Goal: Task Accomplishment & Management: Complete application form

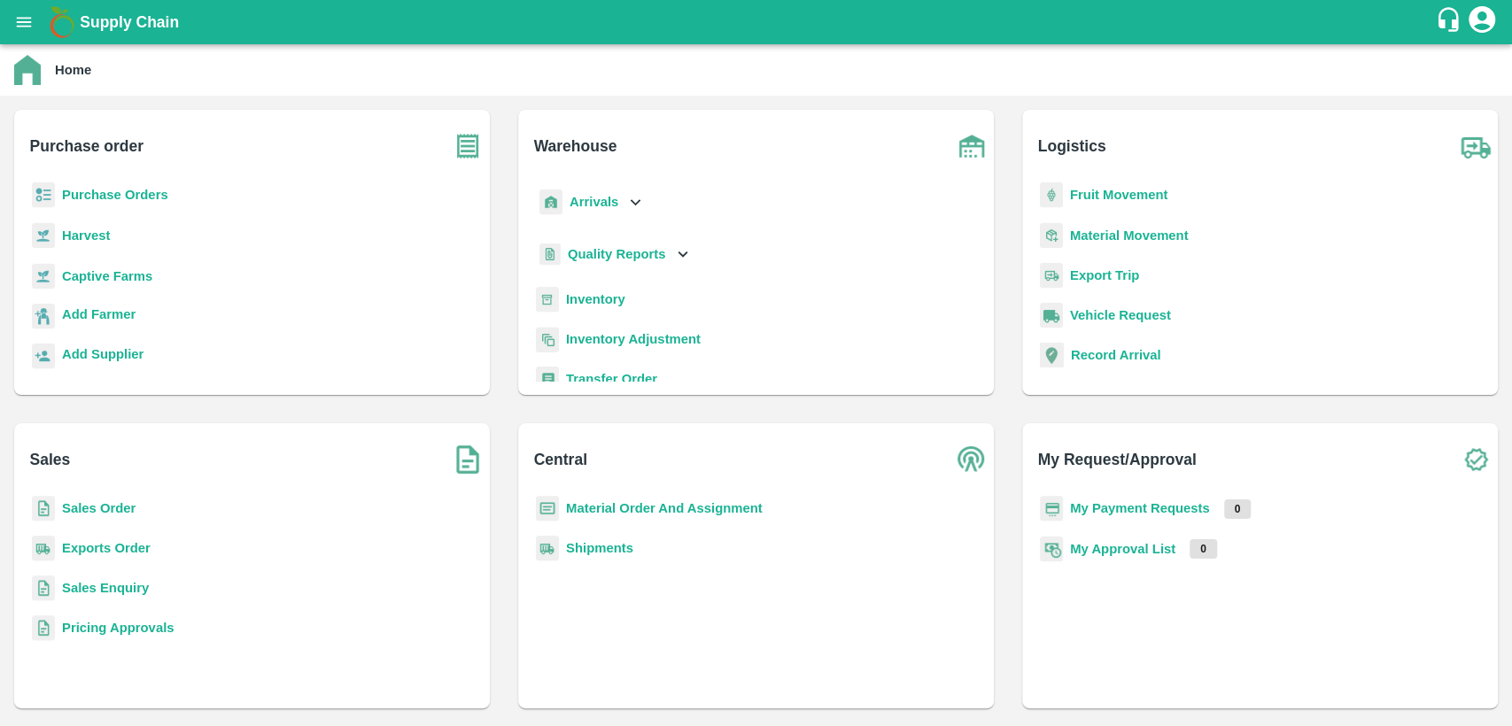
click at [613, 506] on b "Material Order And Assignment" at bounding box center [664, 508] width 197 height 14
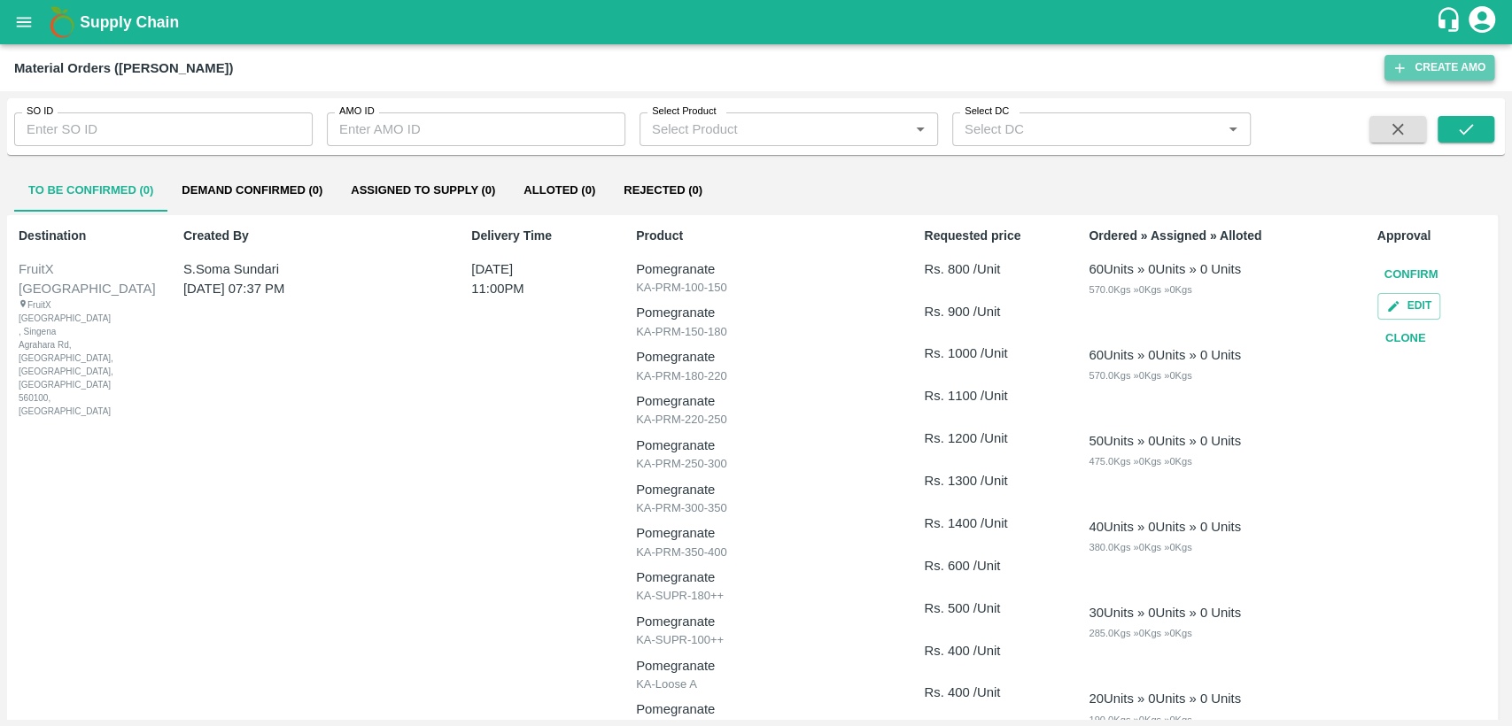
click at [1442, 66] on button "Create AMO" at bounding box center [1439, 68] width 110 height 26
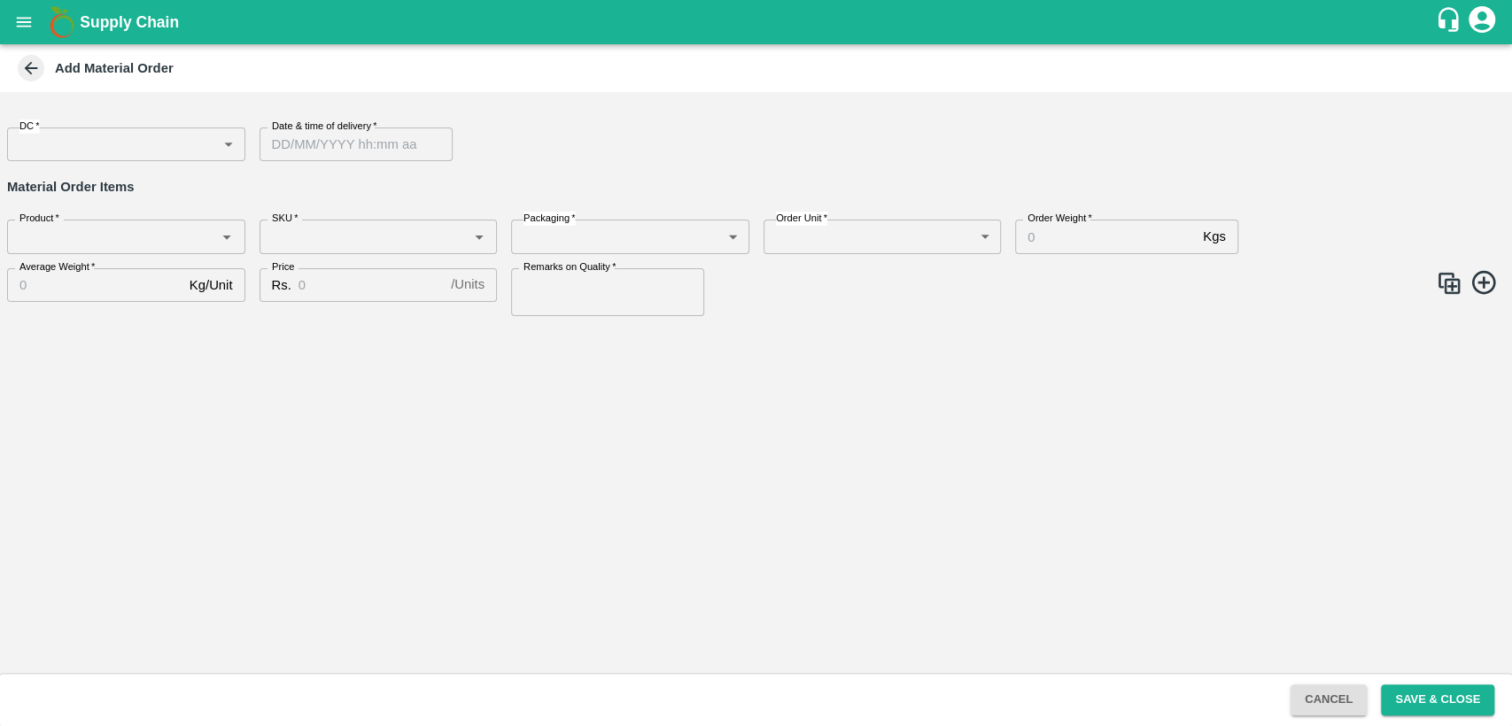
click at [33, 61] on icon at bounding box center [30, 67] width 19 height 19
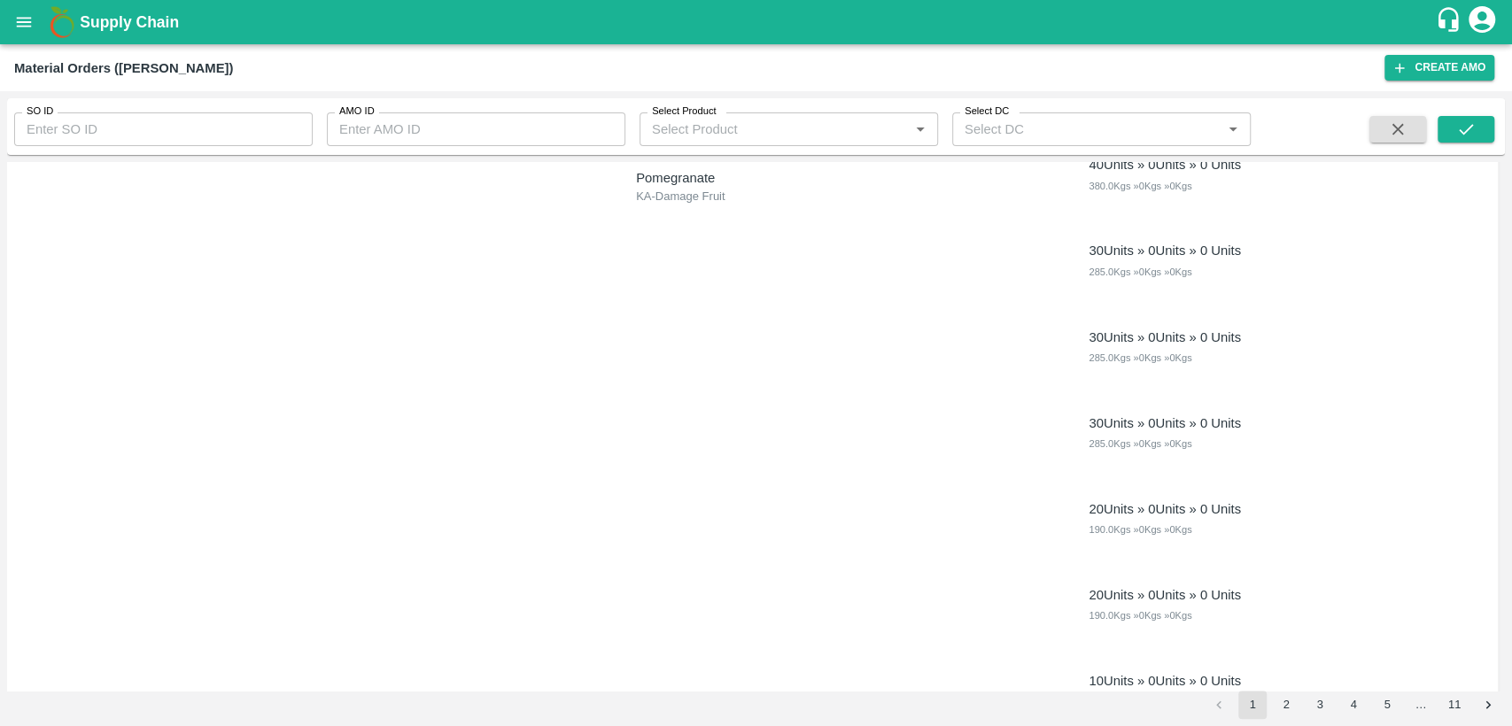
scroll to position [4038, 0]
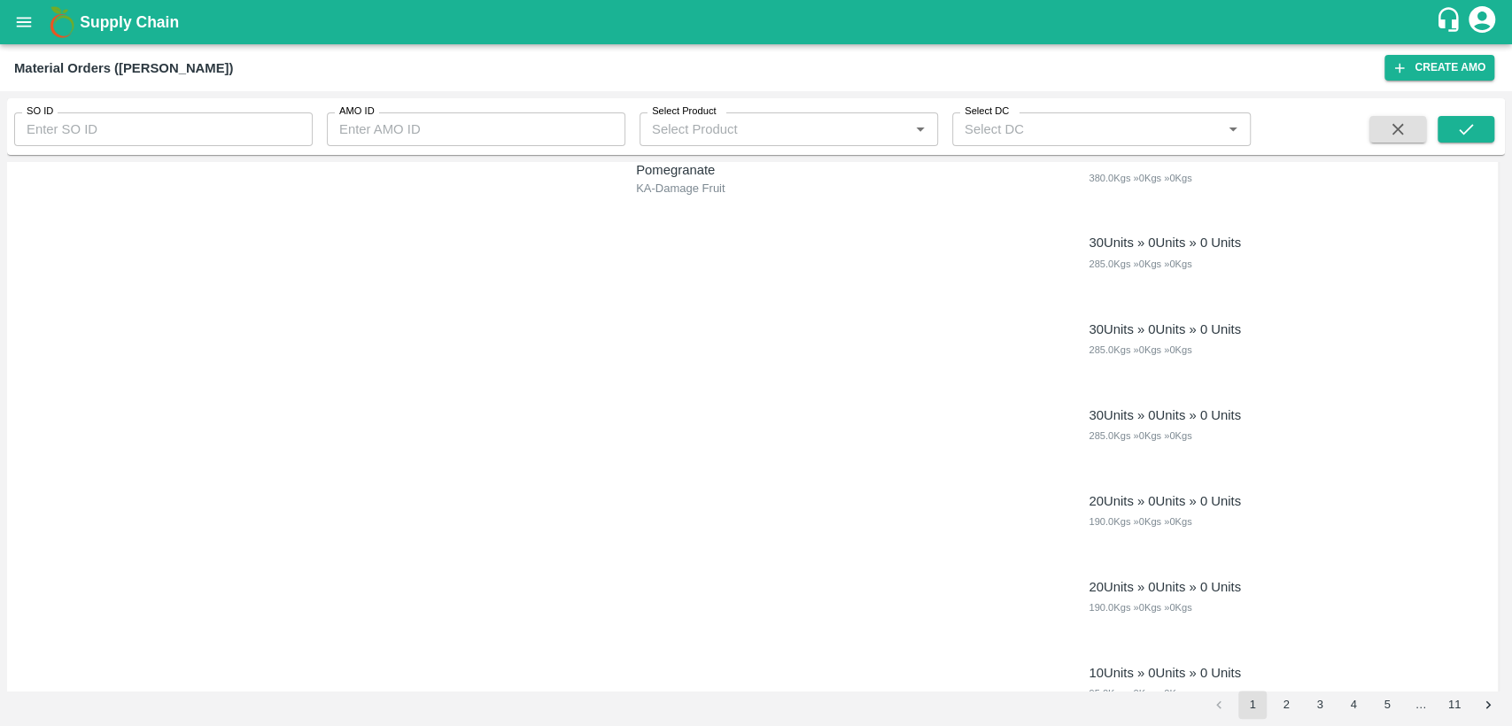
click at [1073, 363] on div "FruitX [GEOGRAPHIC_DATA] FruitX [GEOGRAPHIC_DATA] , [GEOGRAPHIC_DATA] Agrahara …" at bounding box center [752, 187] width 1490 height 1135
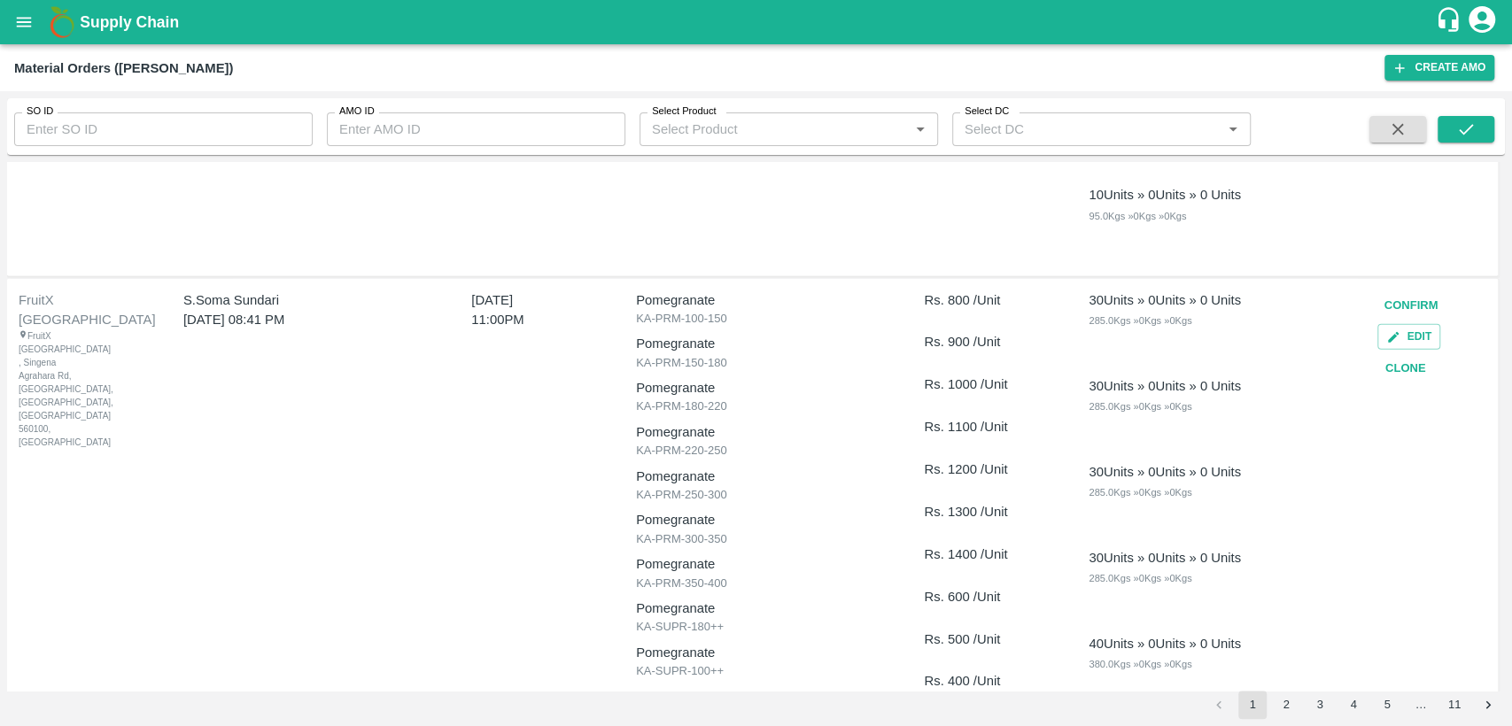
scroll to position [3379, 0]
click at [1389, 363] on button "Clone" at bounding box center [1405, 368] width 57 height 31
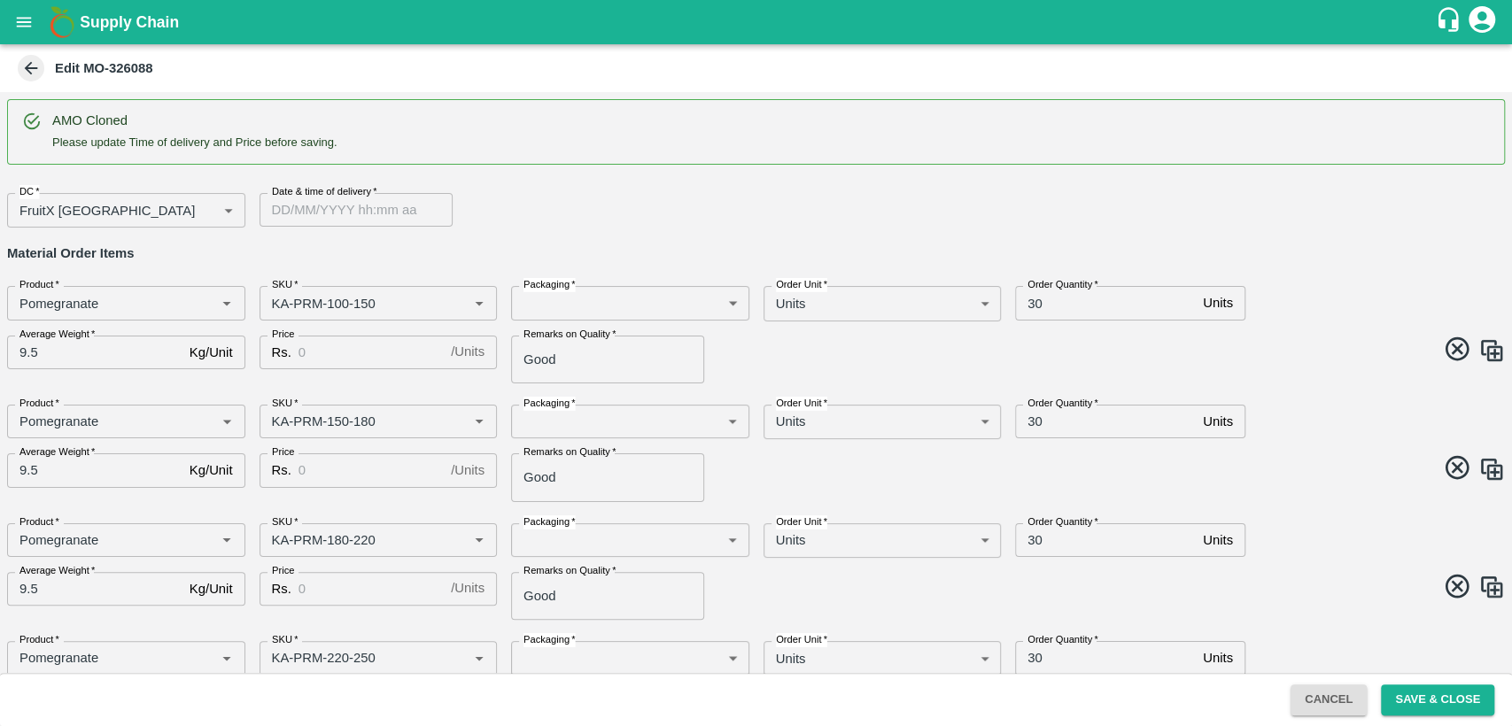
type input "Pomegranate"
type input "KA-PRM-100-150"
type input "Pomegranate"
type input "KA-PRM-150-180"
type input "Pomegranate"
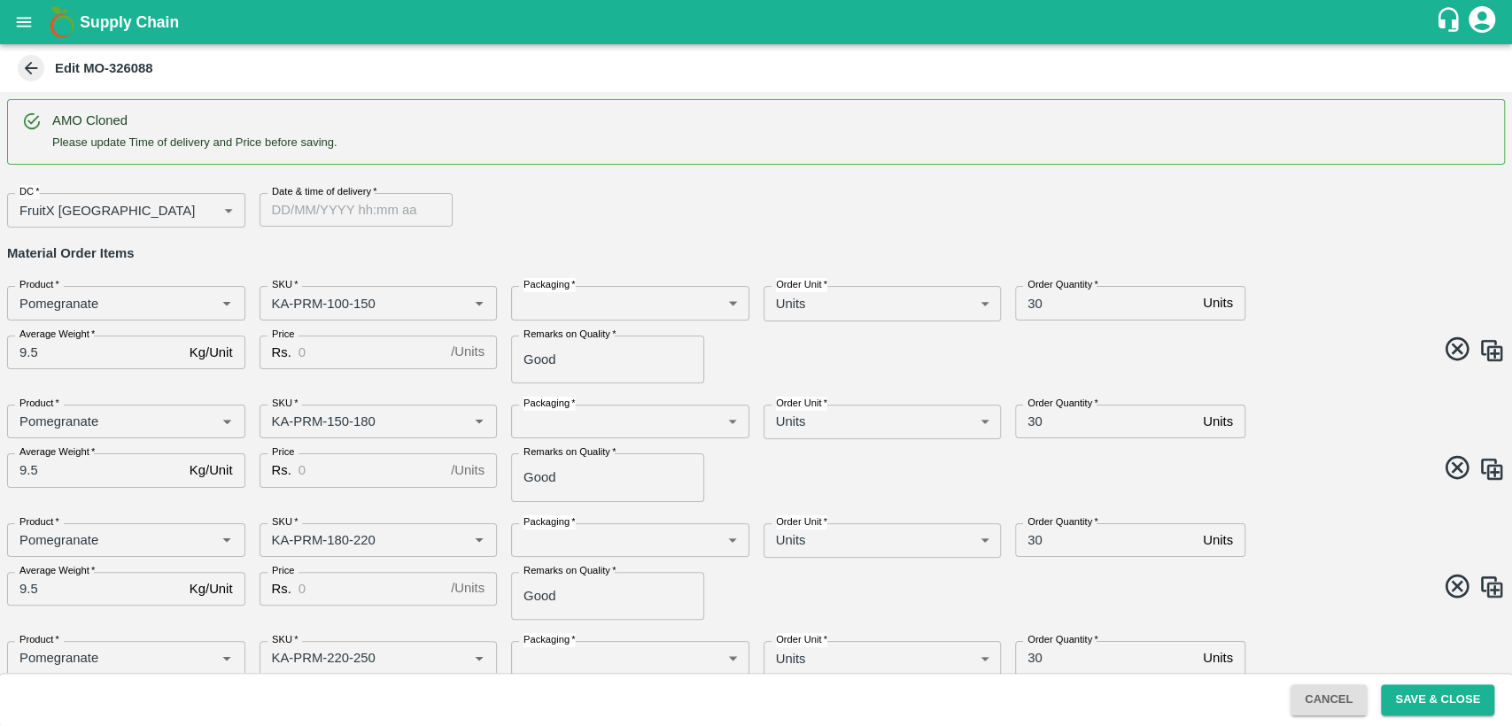
type input "KA-PRM-180-220"
type input "Pomegranate"
type input "KA-PRM-220-250"
type input "Pomegranate"
type input "KA-PRM-250-300"
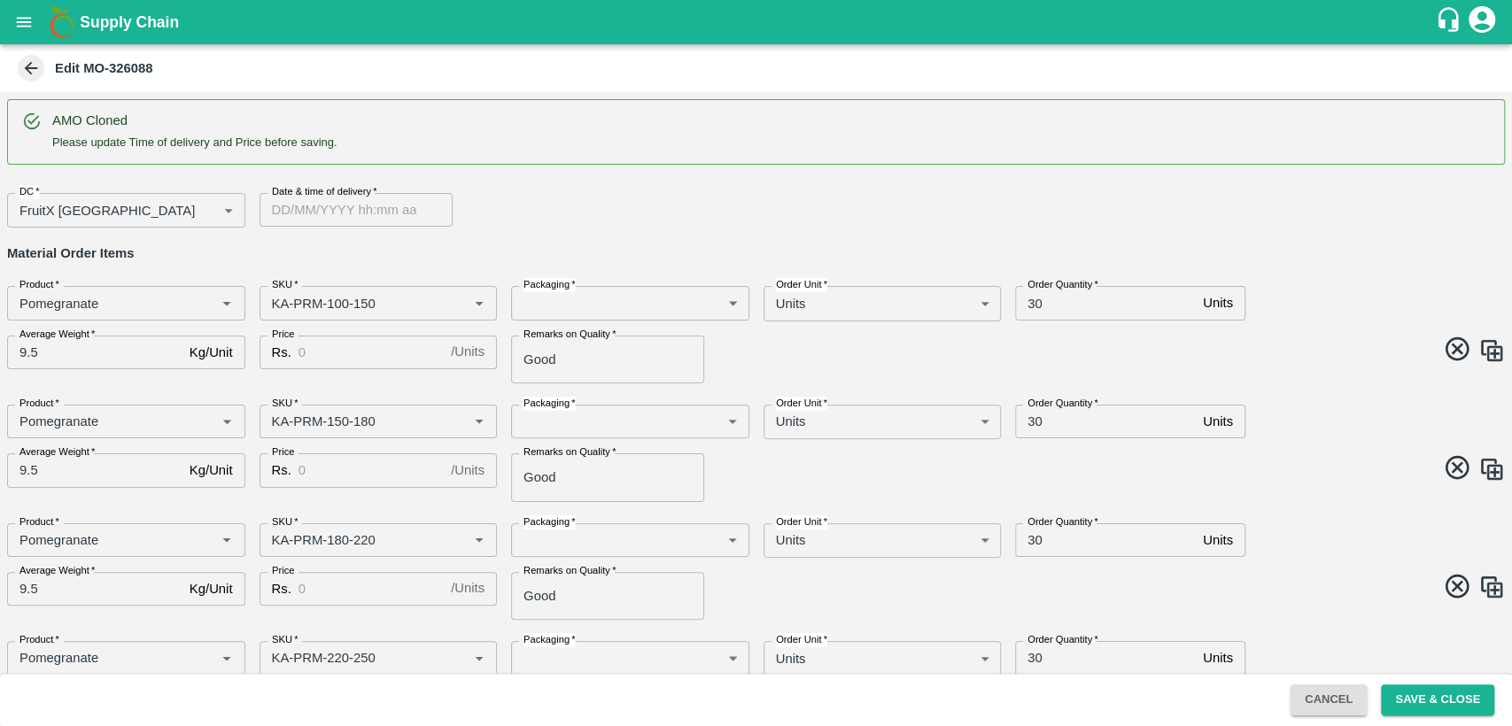
type input "Pomegranate"
type input "KA-PRM-300-350"
type input "Pomegranate"
type input "KA-PRM-350-400"
type input "Pomegranate"
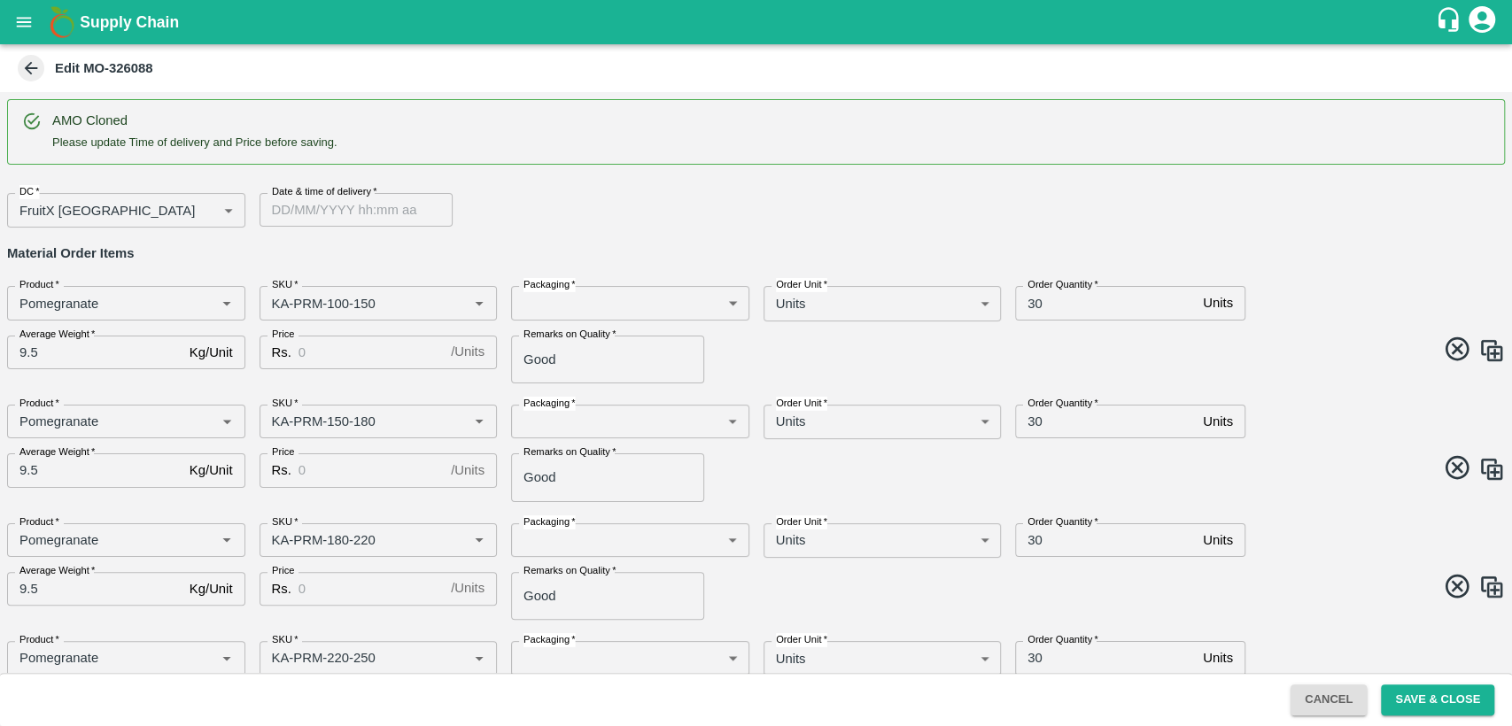
type input "KA-SUPR-180++"
type input "Pomegranate"
type input "KA-SUPR-100++"
type input "Pomegranate"
type input "KA-Loose A"
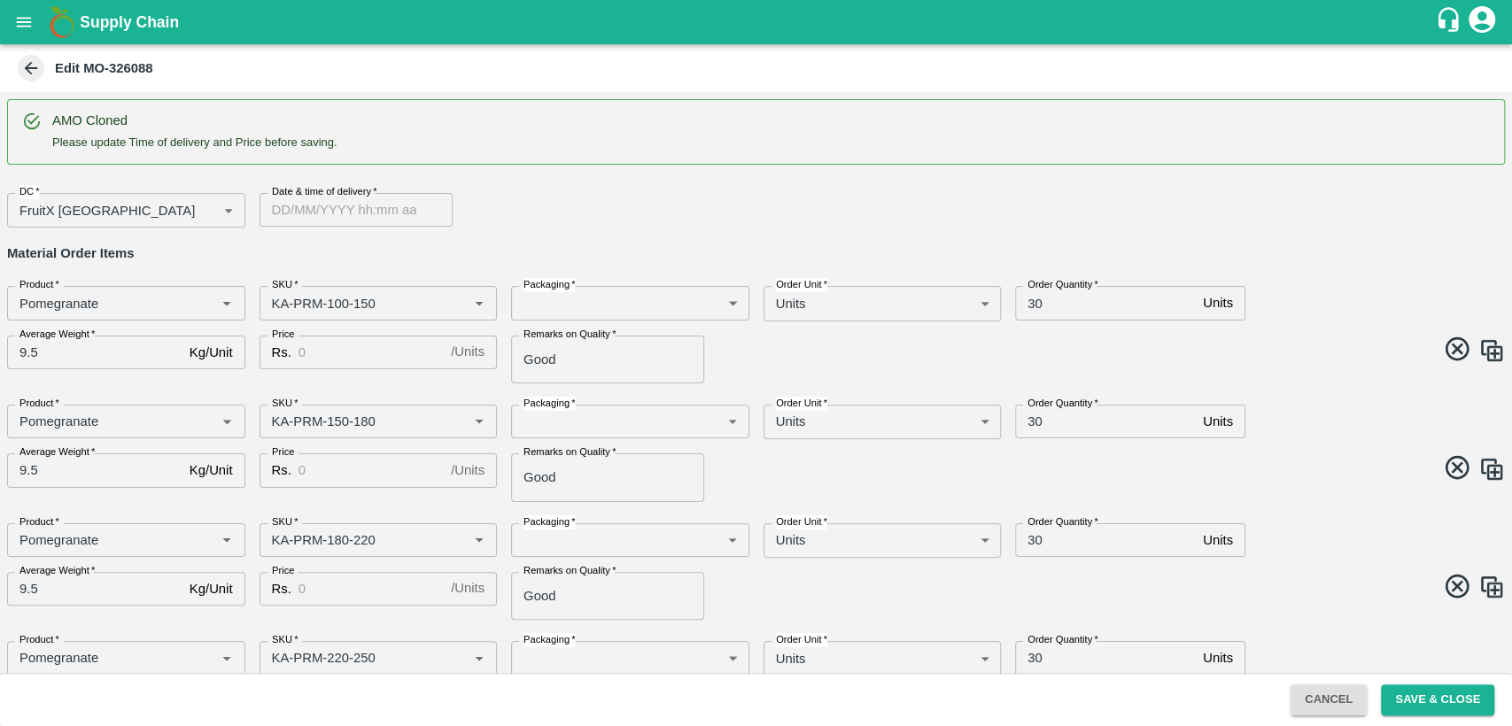
type input "Pomegranate"
type input "KA-Loose B"
type input "Pomegranate"
type input "KA-Green"
type input "Pomegranate"
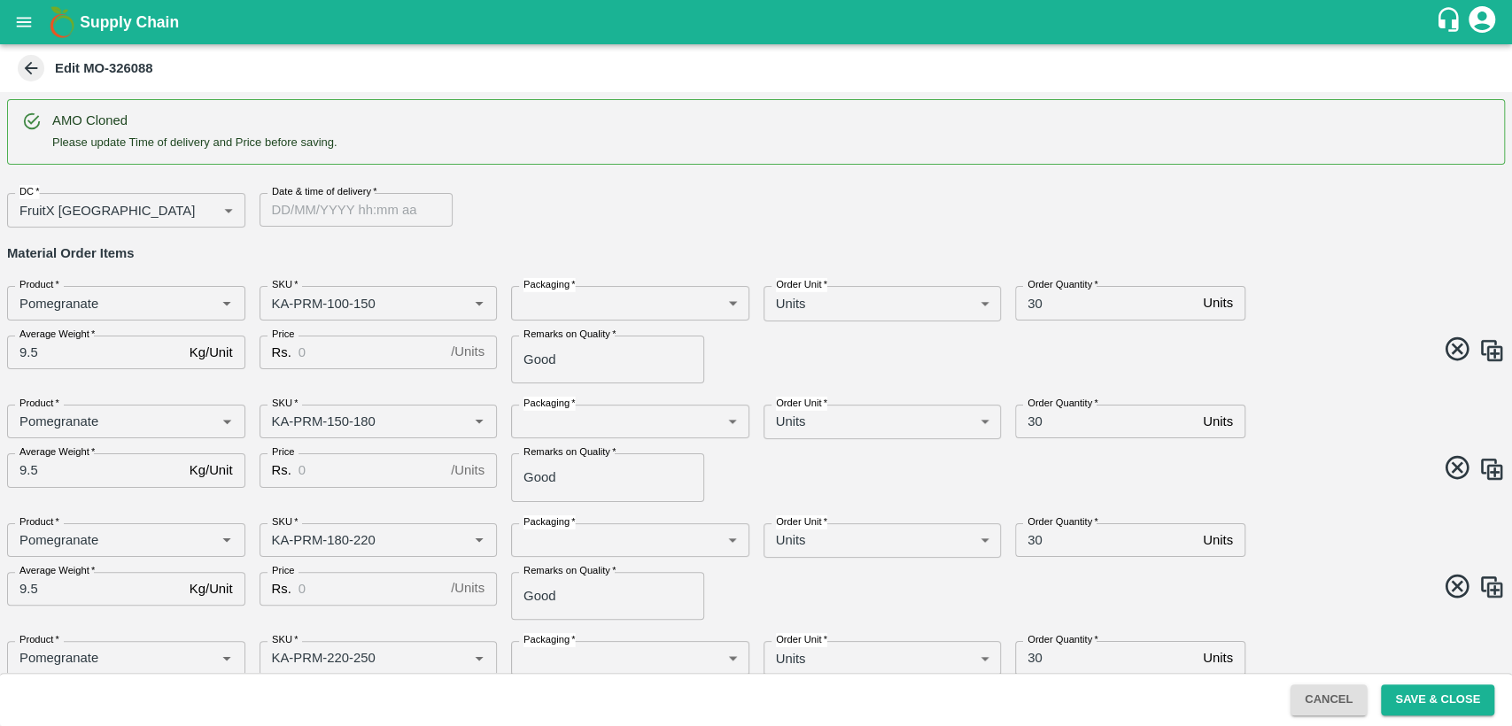
type input "KA-Damage Fruit"
type input "DD/MM/YYYY hh:mm aa"
click at [349, 218] on input "DD/MM/YYYY hh:mm aa" at bounding box center [349, 210] width 181 height 34
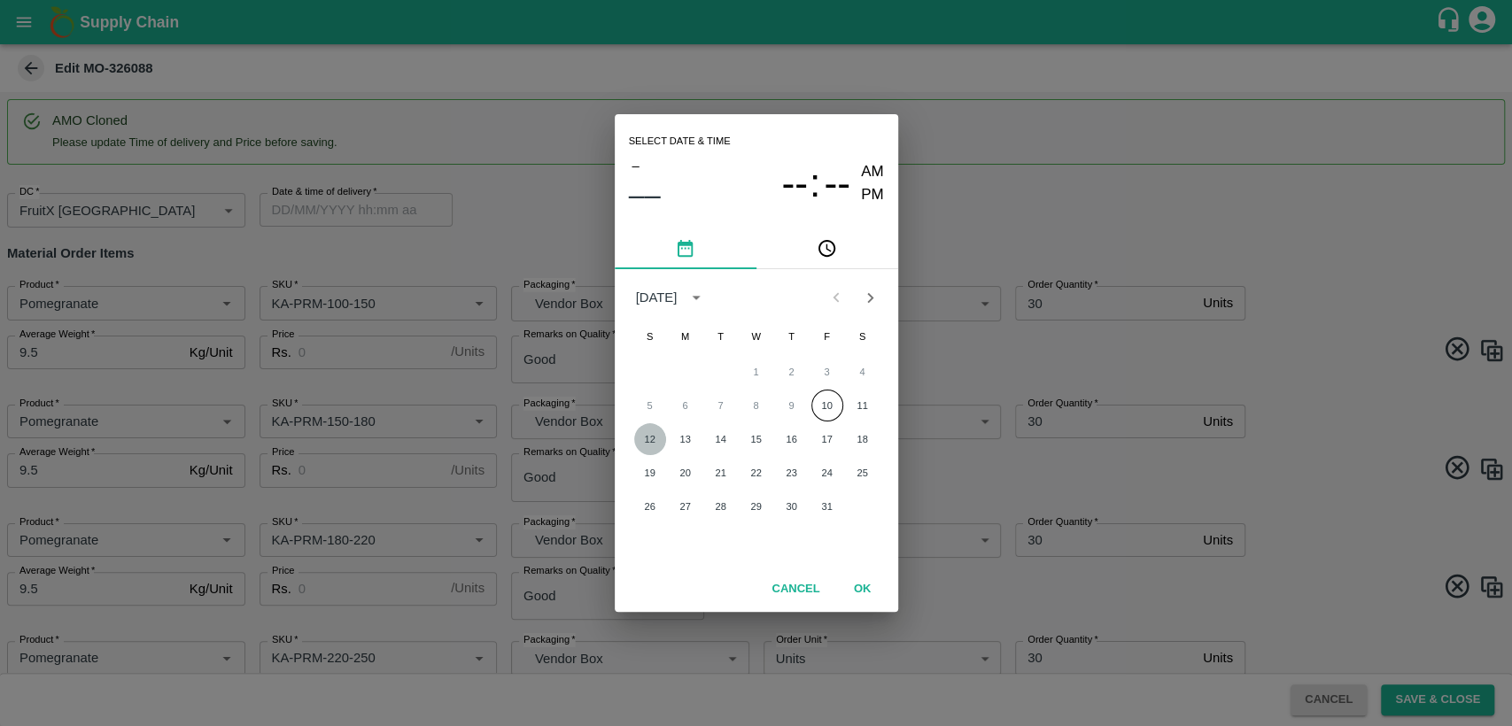
click at [649, 439] on button "12" at bounding box center [650, 439] width 32 height 32
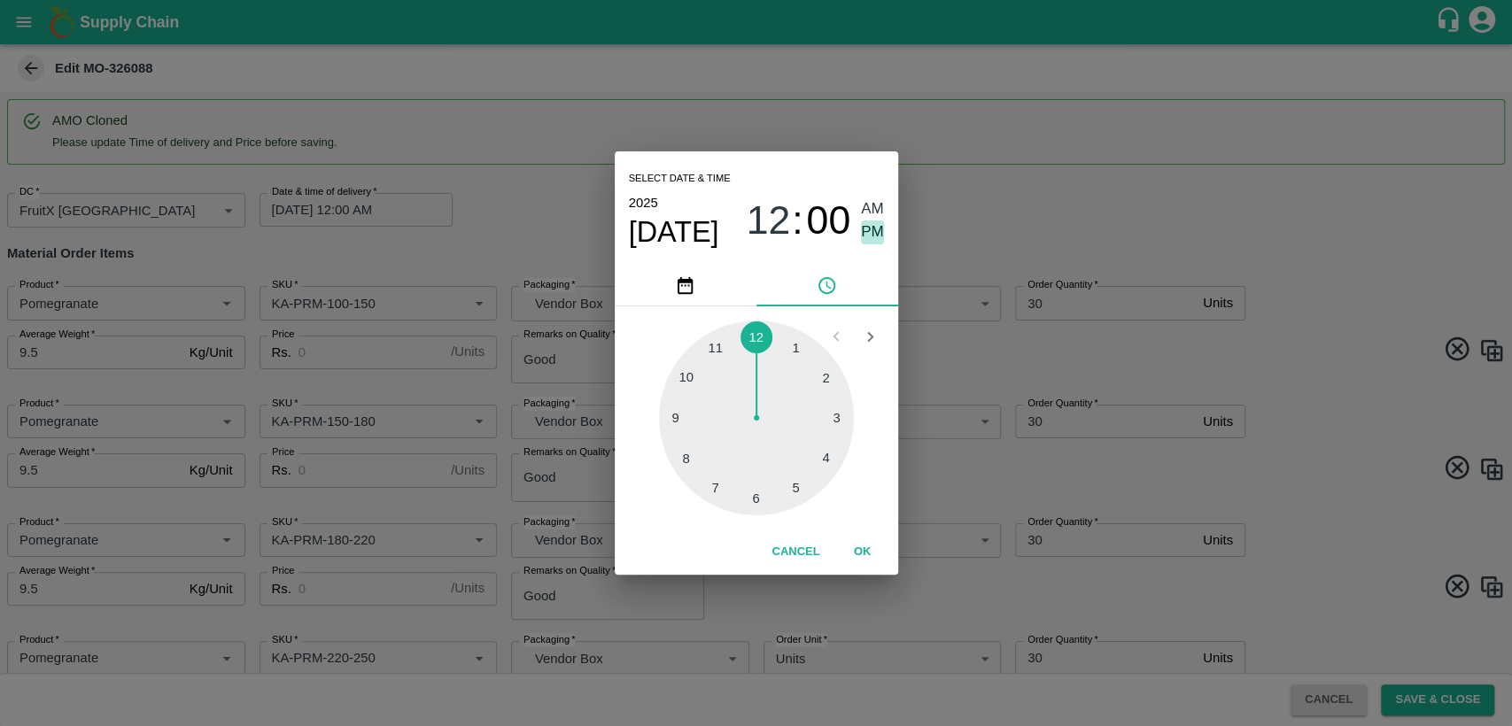
click at [874, 229] on span "PM" at bounding box center [872, 233] width 23 height 24
click at [767, 209] on span "12" at bounding box center [768, 220] width 44 height 46
click at [712, 342] on div at bounding box center [756, 418] width 195 height 195
type input "12/10/2025 11:00 PM"
click at [864, 222] on span "PM" at bounding box center [872, 233] width 23 height 24
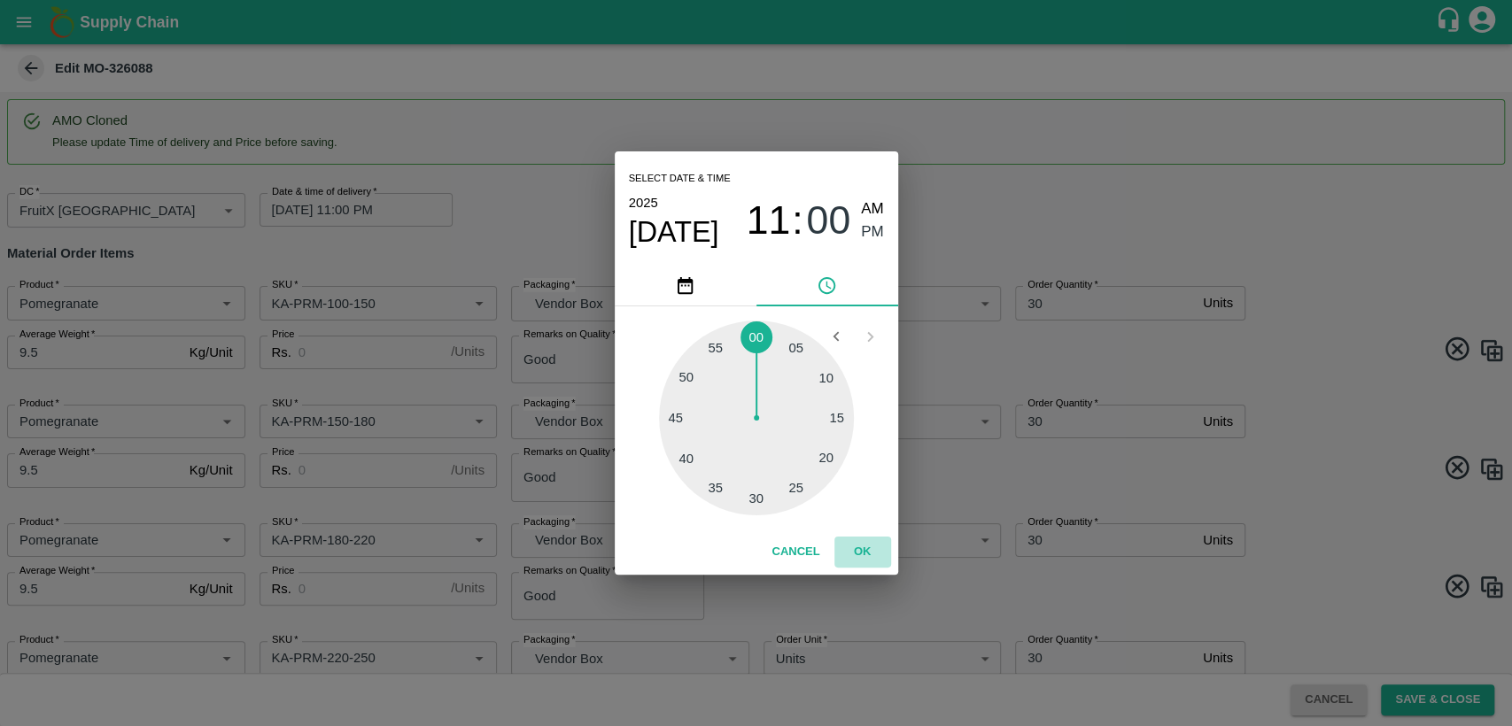
click at [866, 554] on button "OK" at bounding box center [862, 552] width 57 height 31
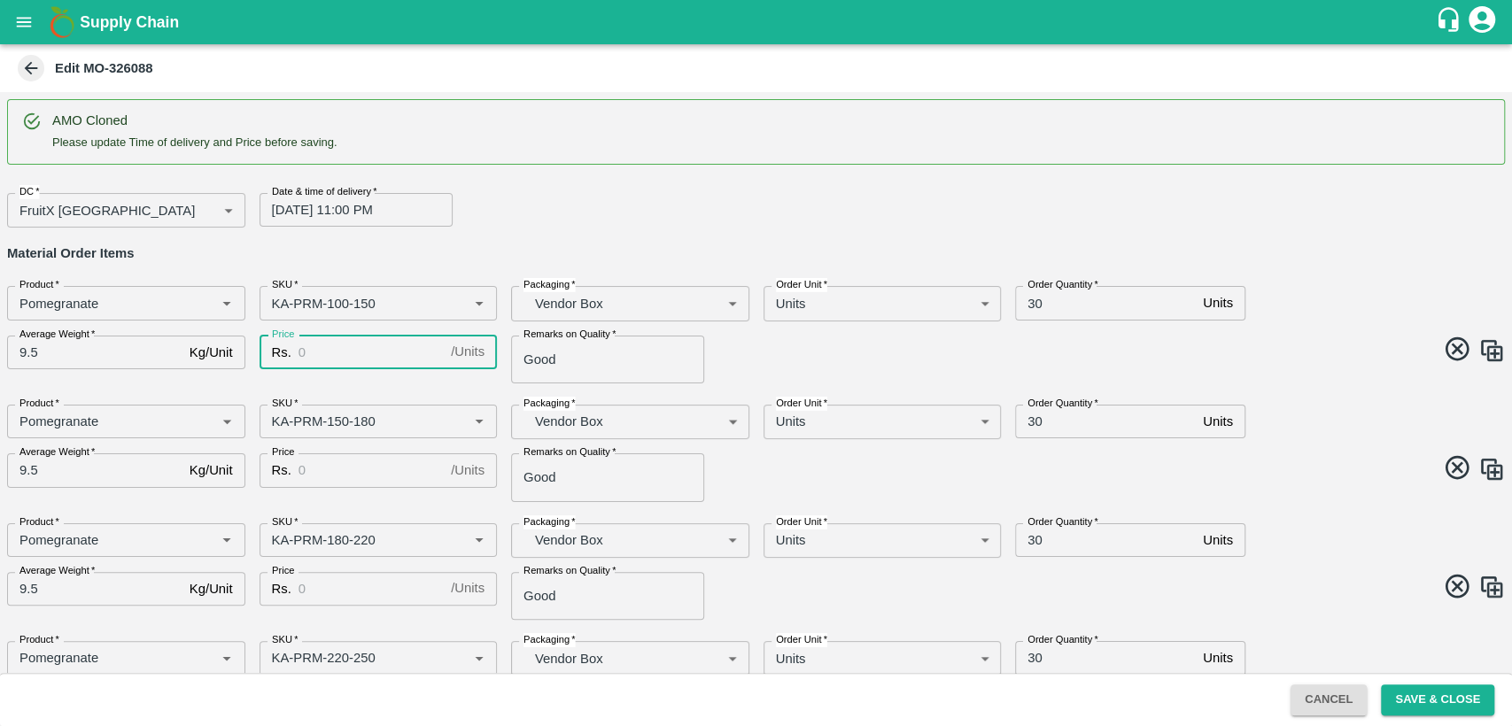
click at [356, 357] on input "Price" at bounding box center [370, 353] width 145 height 34
type input "800"
click at [1027, 304] on input "30" at bounding box center [1105, 303] width 181 height 34
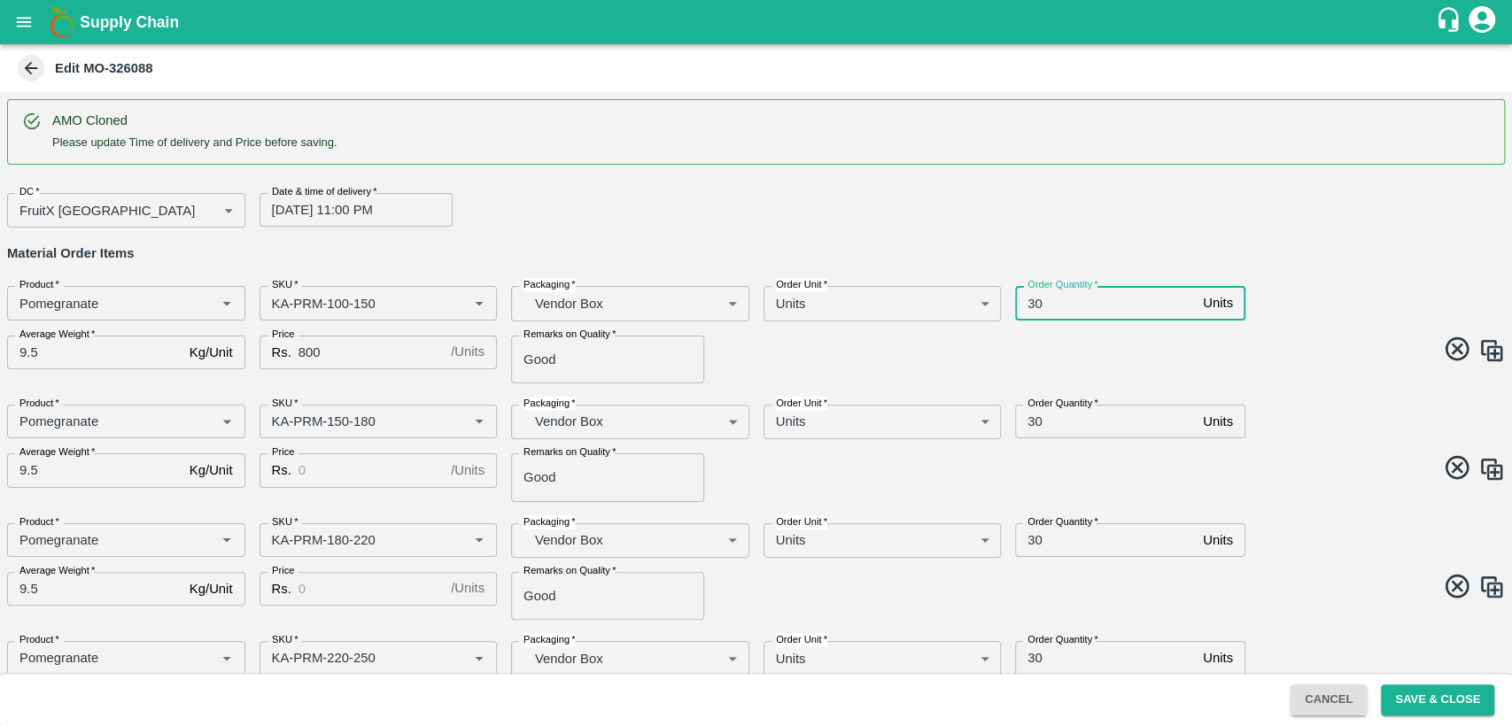
click at [1027, 304] on input "30" at bounding box center [1105, 303] width 181 height 34
type input "40"
click at [1033, 417] on input "30" at bounding box center [1105, 422] width 181 height 34
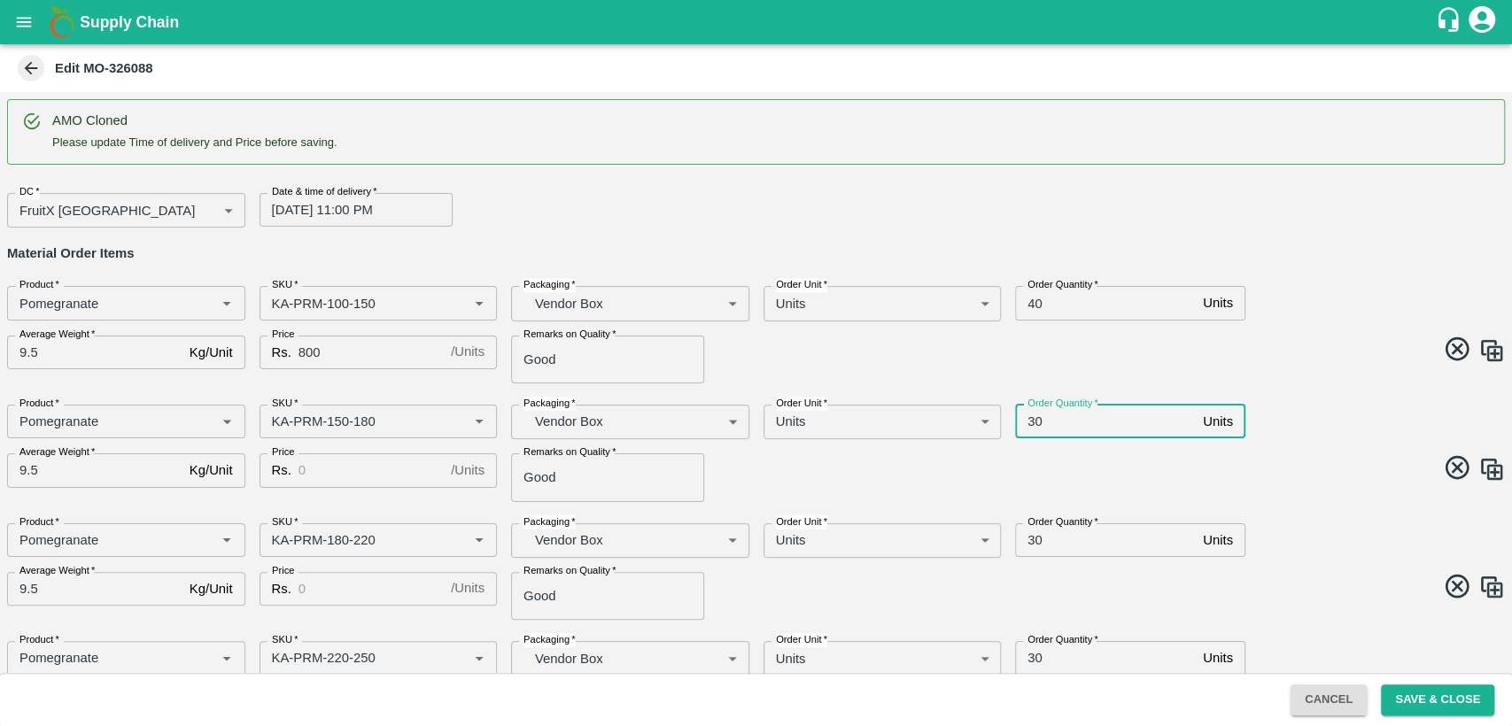
click at [1033, 417] on input "30" at bounding box center [1105, 422] width 181 height 34
type input "40"
click at [352, 468] on input "Price" at bounding box center [370, 470] width 145 height 34
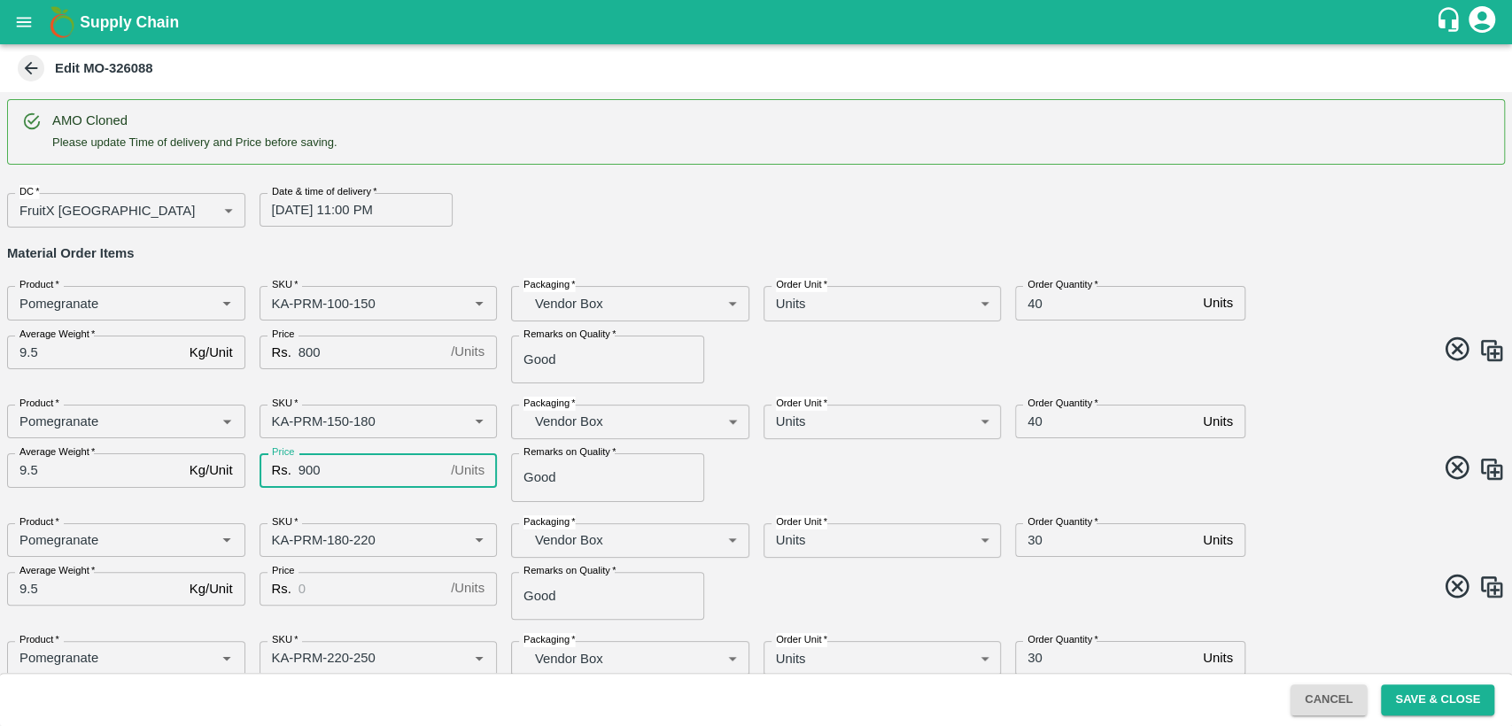
type input "900"
click at [337, 581] on input "Price" at bounding box center [370, 589] width 145 height 34
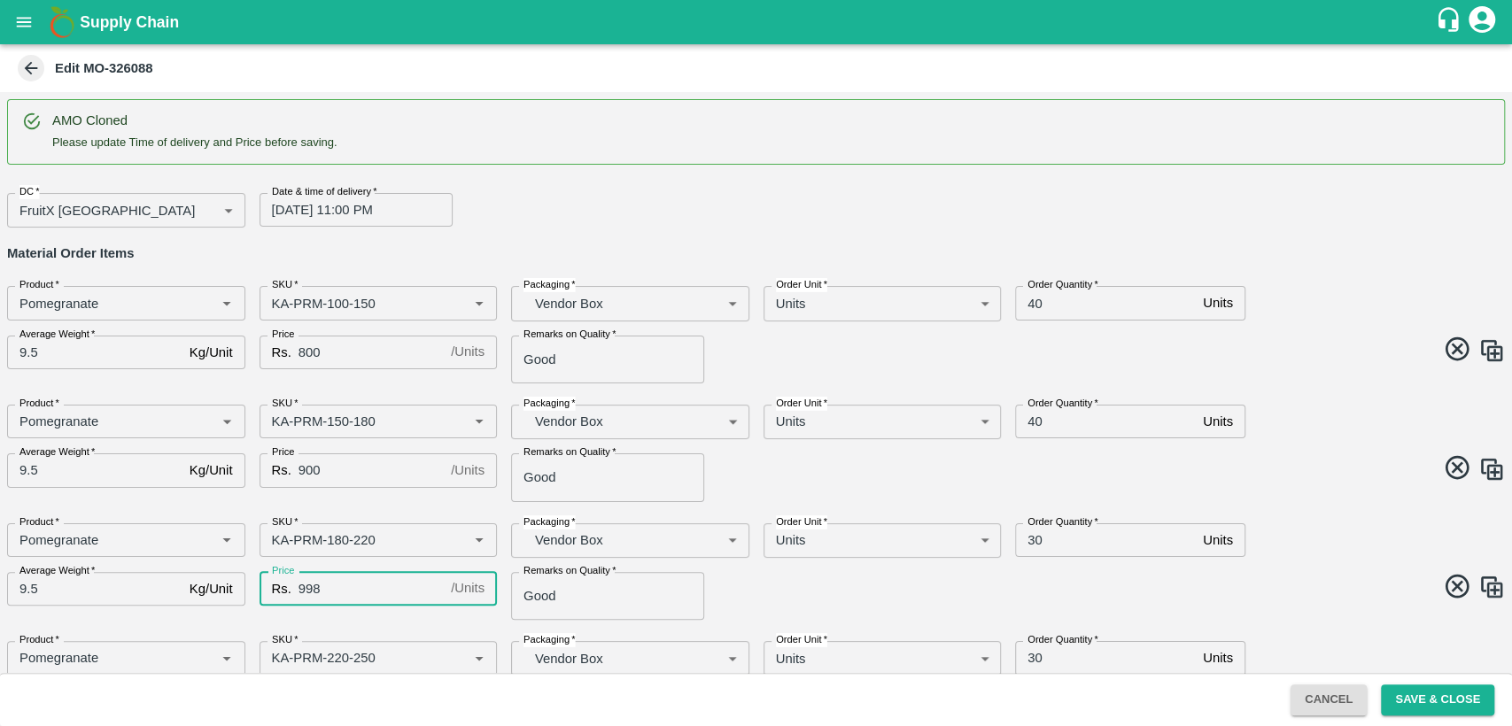
scroll to position [191, 0]
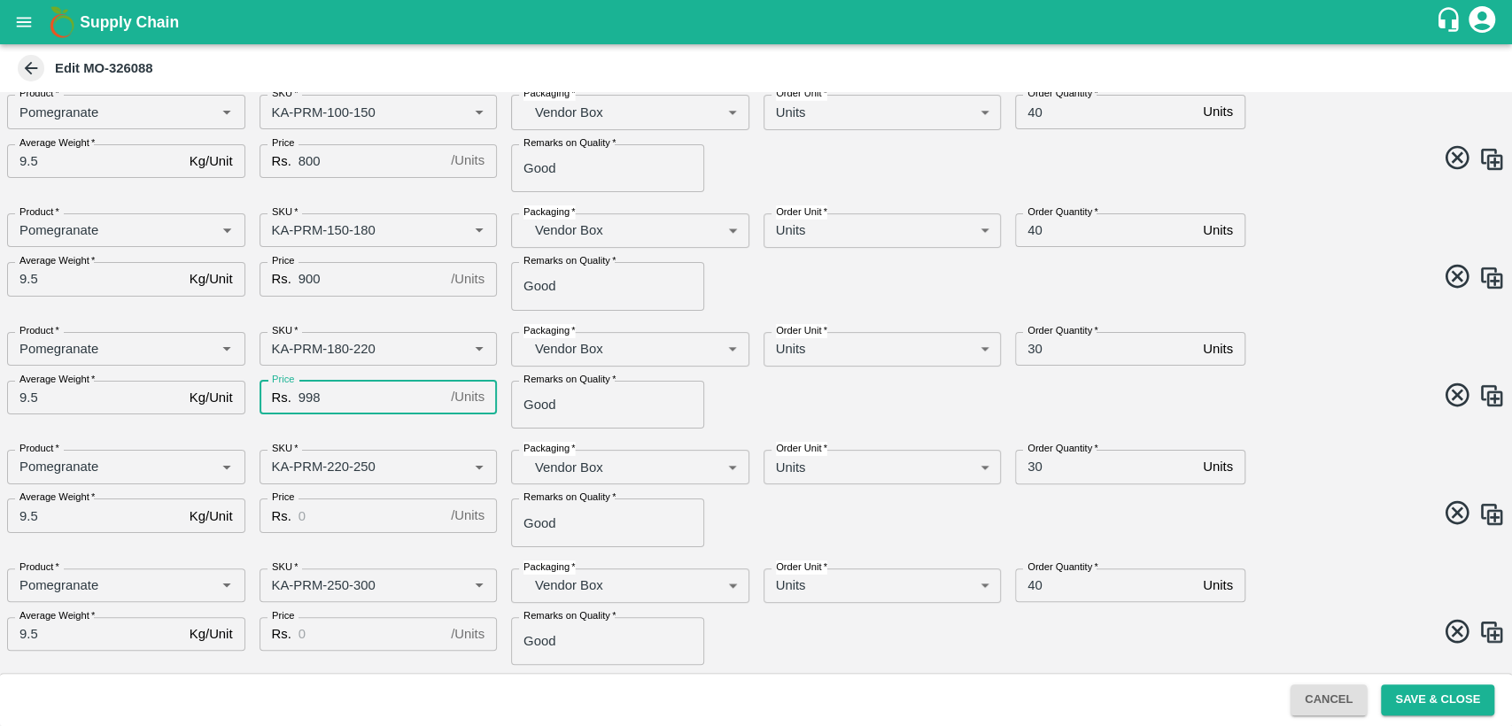
click at [303, 395] on input "998" at bounding box center [370, 398] width 145 height 34
type input "1000"
click at [345, 516] on input "Price" at bounding box center [370, 516] width 145 height 34
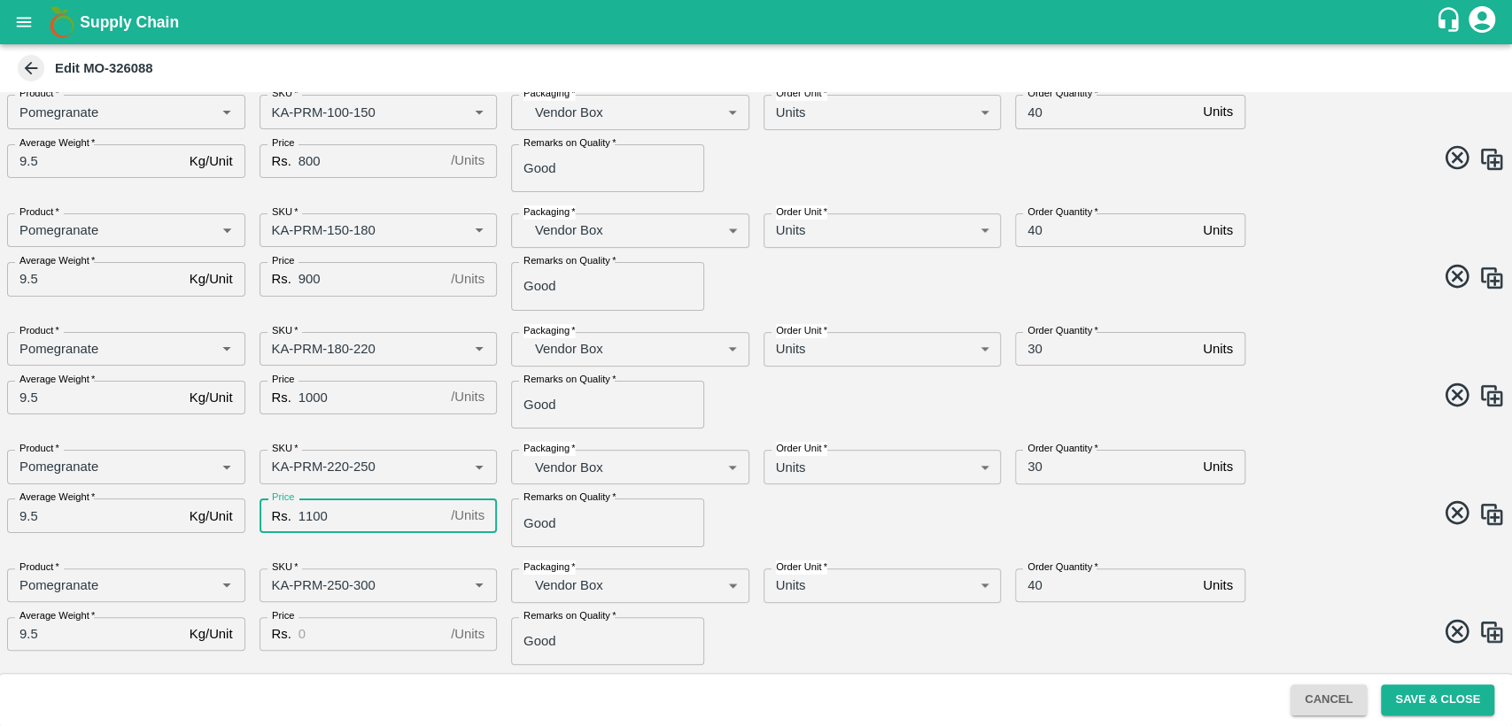
drag, startPoint x: 345, startPoint y: 517, endPoint x: 345, endPoint y: 630, distance: 112.5
click at [345, 630] on div "AMO Cloned Please update Time of delivery and Price before saving. DC   * Fruit…" at bounding box center [756, 382] width 1512 height 581
type input "1100"
click at [345, 630] on input "Price" at bounding box center [370, 634] width 145 height 34
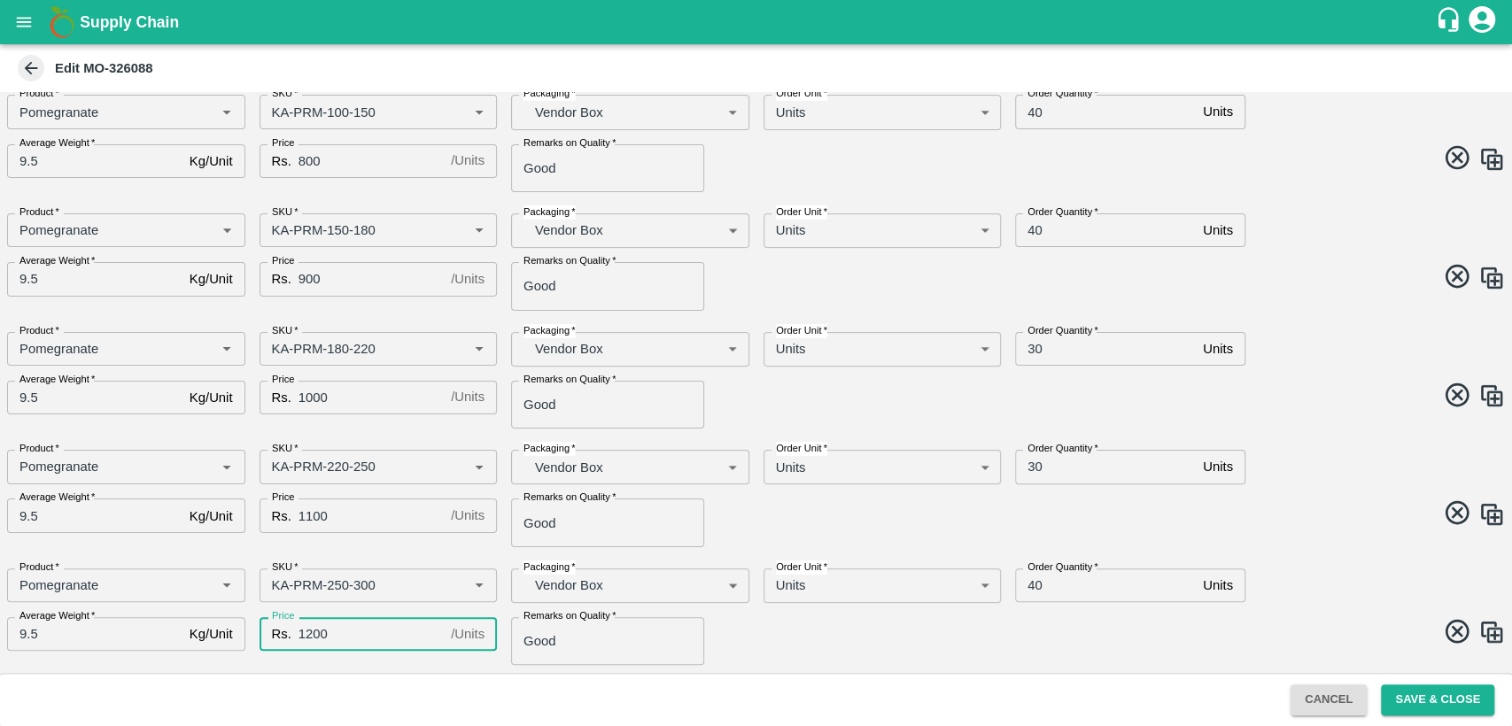
type input "1200"
click at [803, 632] on span at bounding box center [1127, 634] width 756 height 35
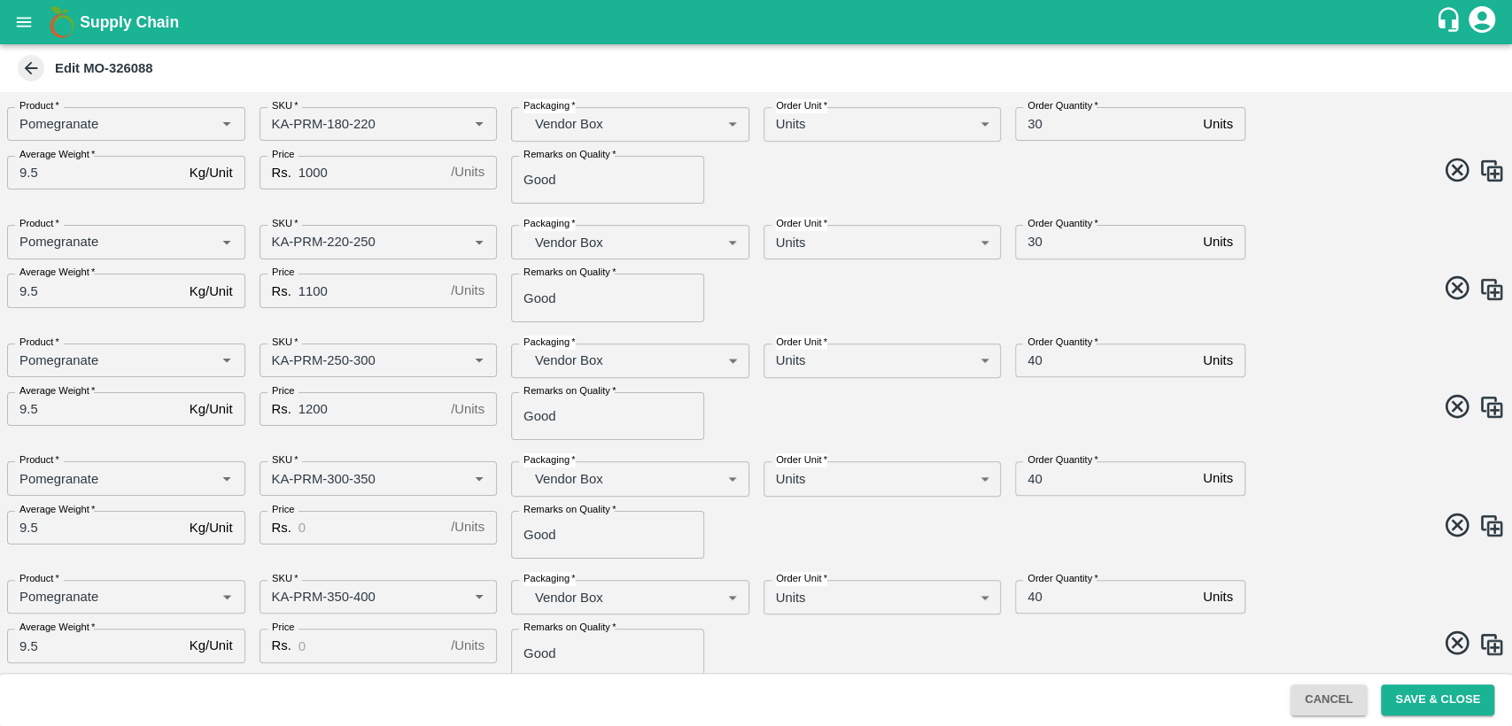
scroll to position [433, 0]
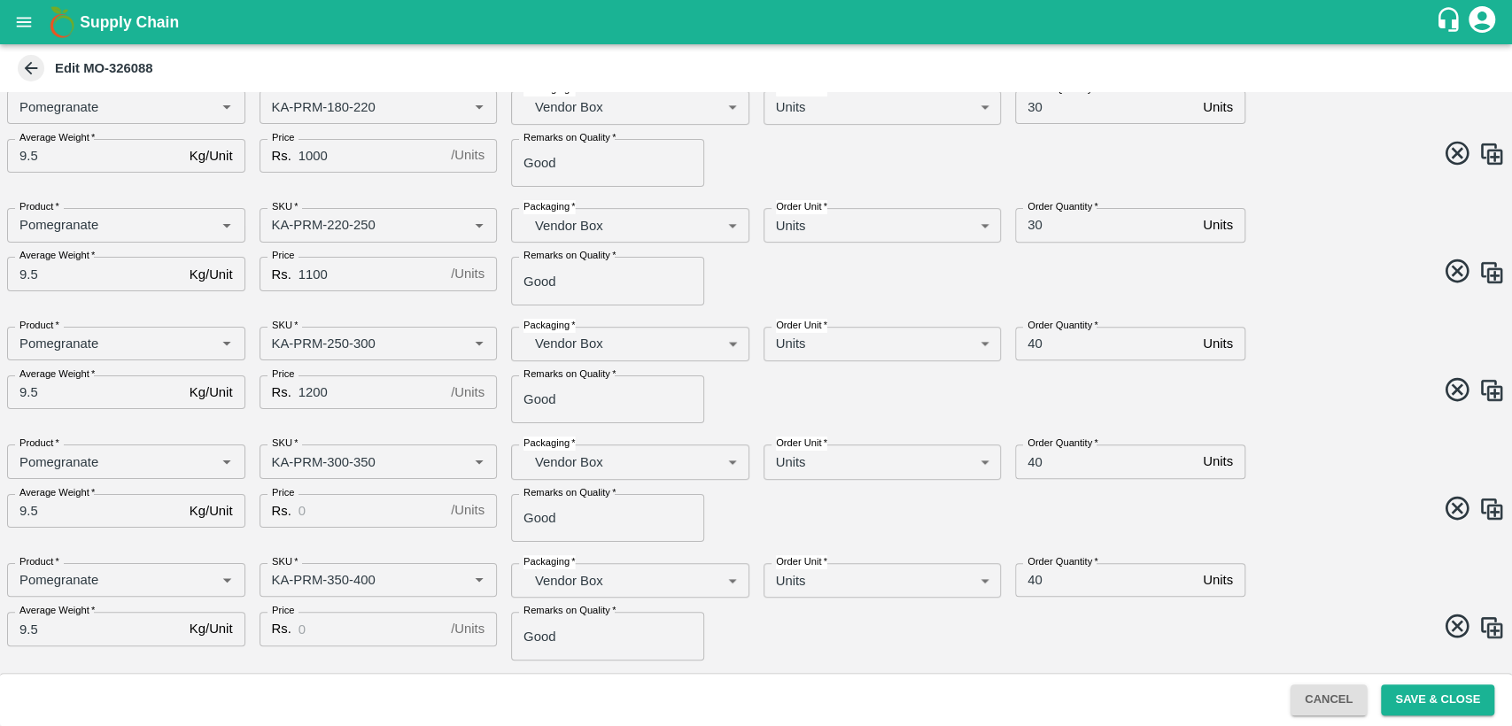
click at [356, 515] on input "Price" at bounding box center [370, 511] width 145 height 34
type input "1300"
click at [358, 633] on input "Price" at bounding box center [370, 629] width 145 height 34
type input "1400"
click at [870, 640] on span at bounding box center [1127, 629] width 756 height 35
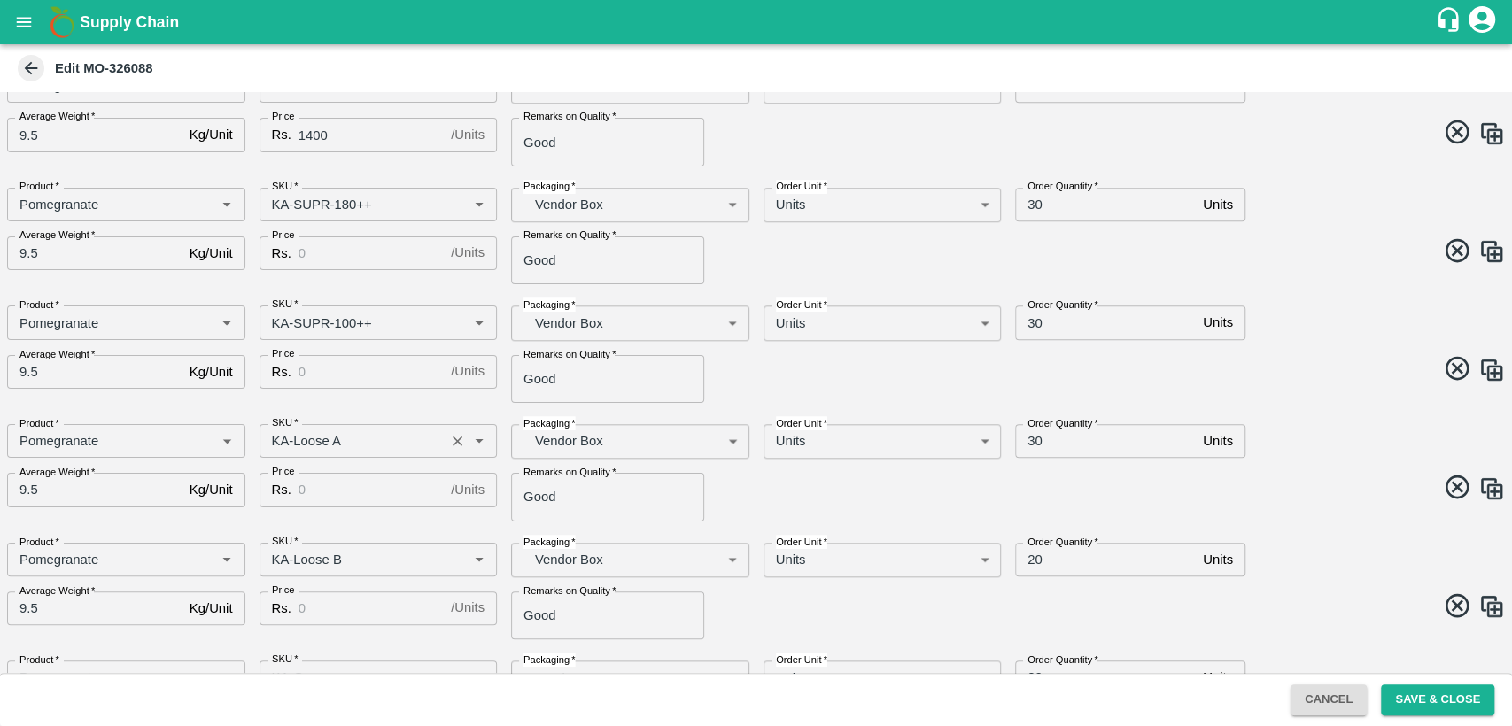
scroll to position [921, 0]
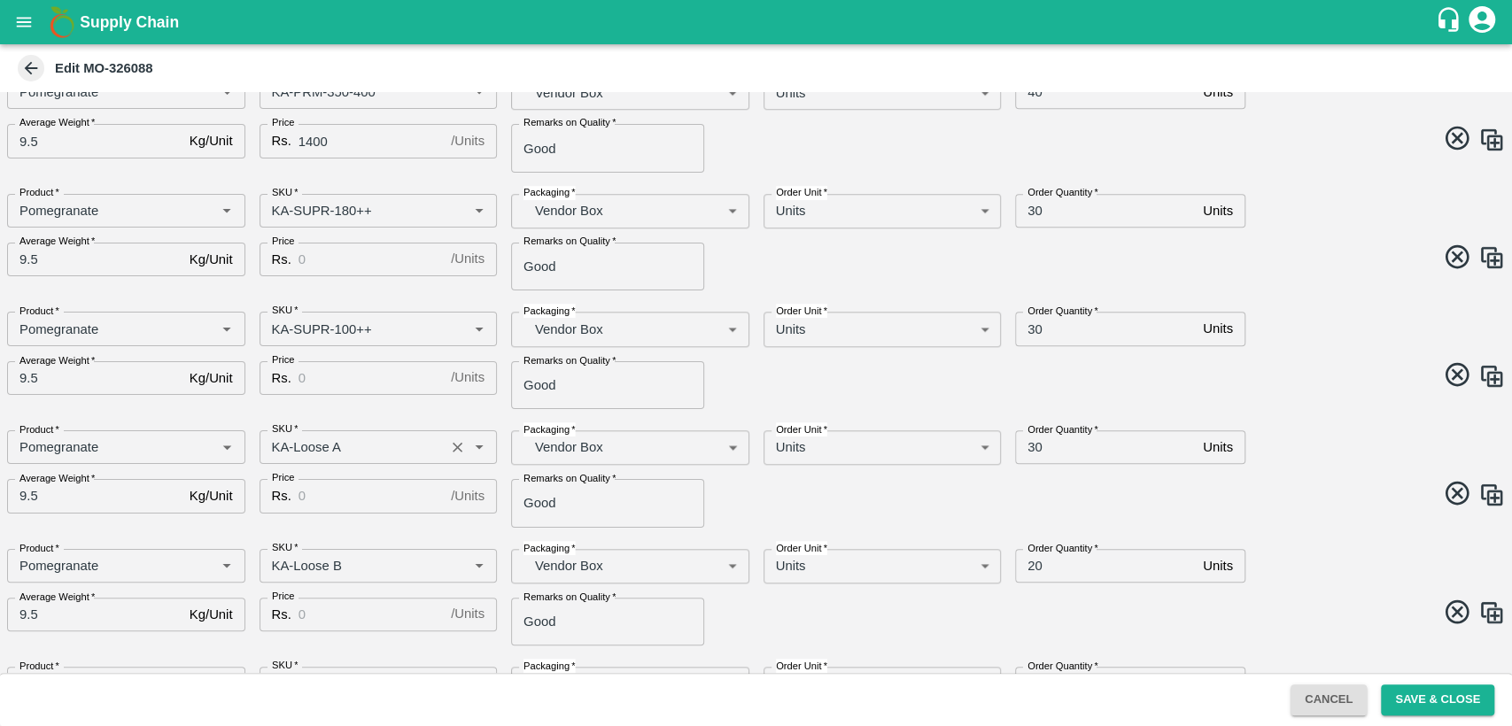
click at [353, 240] on div "Price Rs. / Units Price" at bounding box center [371, 259] width 252 height 62
click at [355, 258] on input "Price" at bounding box center [370, 260] width 145 height 34
type input "600"
click at [329, 371] on input "Price" at bounding box center [370, 378] width 145 height 34
type input "500"
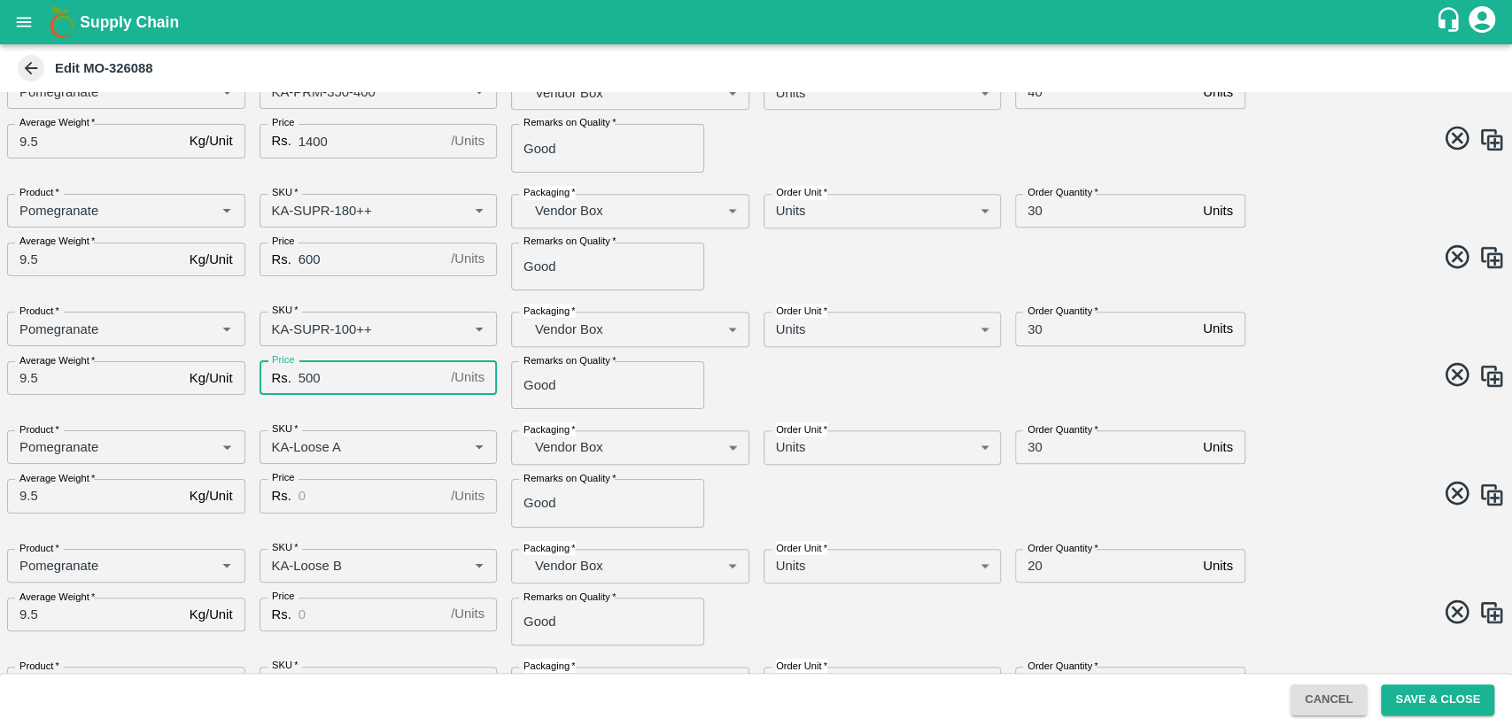
click at [338, 502] on input "Price" at bounding box center [370, 496] width 145 height 34
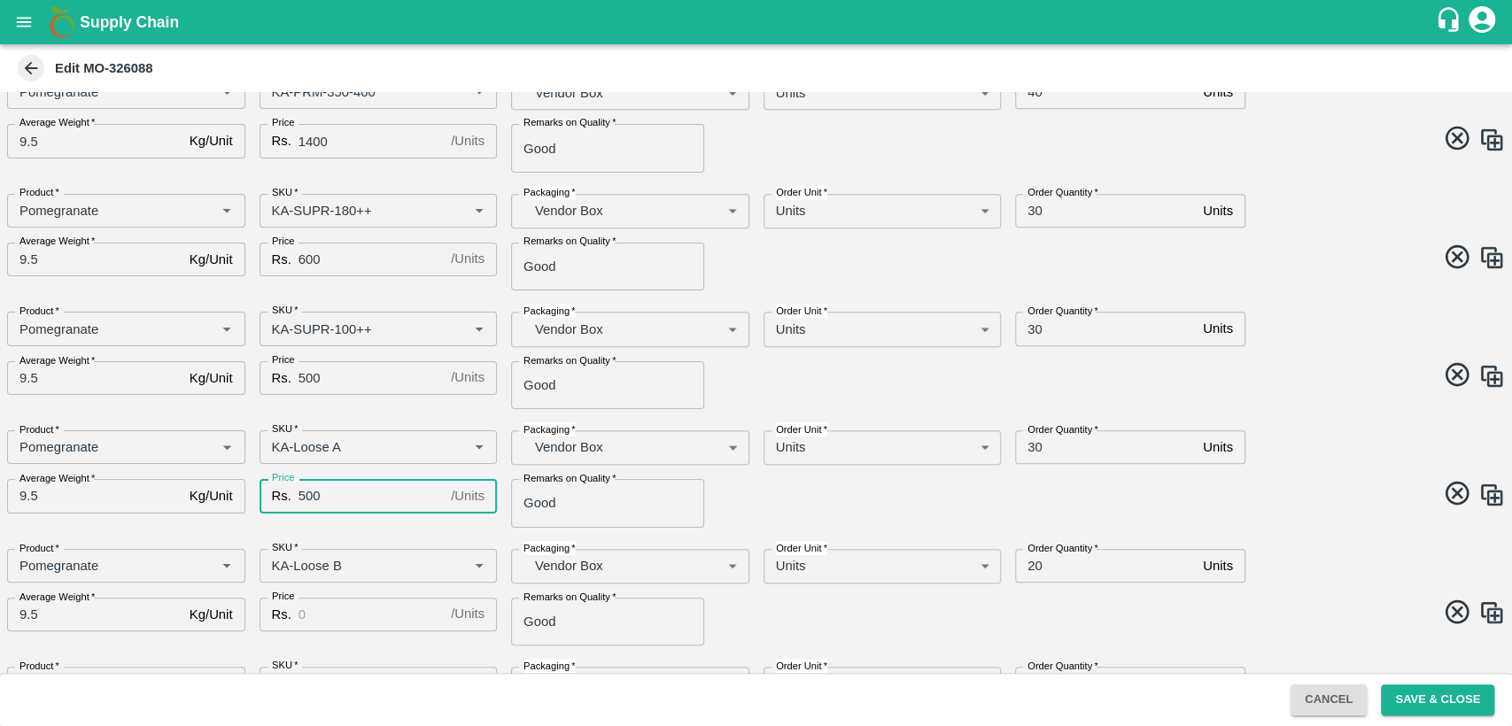
type input "500"
click at [363, 615] on input "Price" at bounding box center [370, 615] width 145 height 34
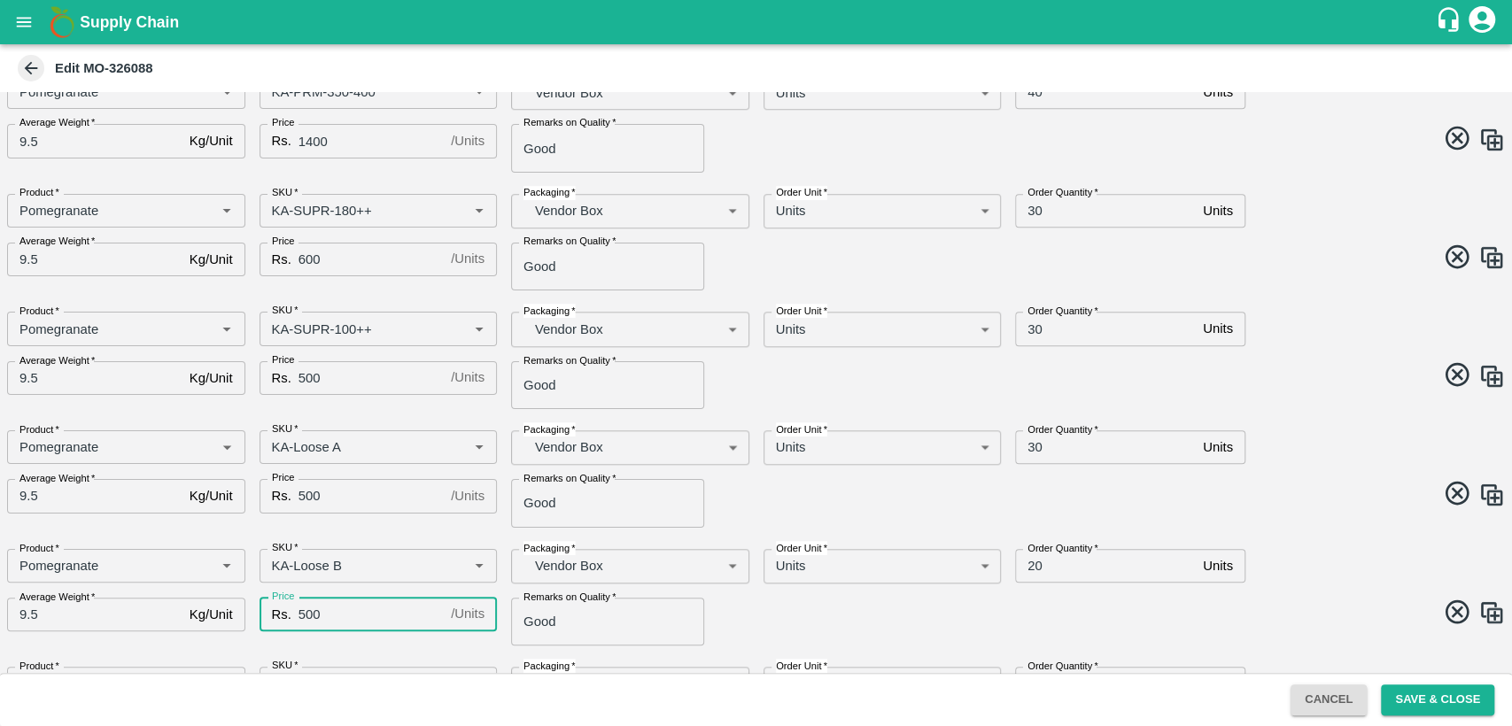
type input "500"
click at [812, 600] on span at bounding box center [1127, 615] width 756 height 35
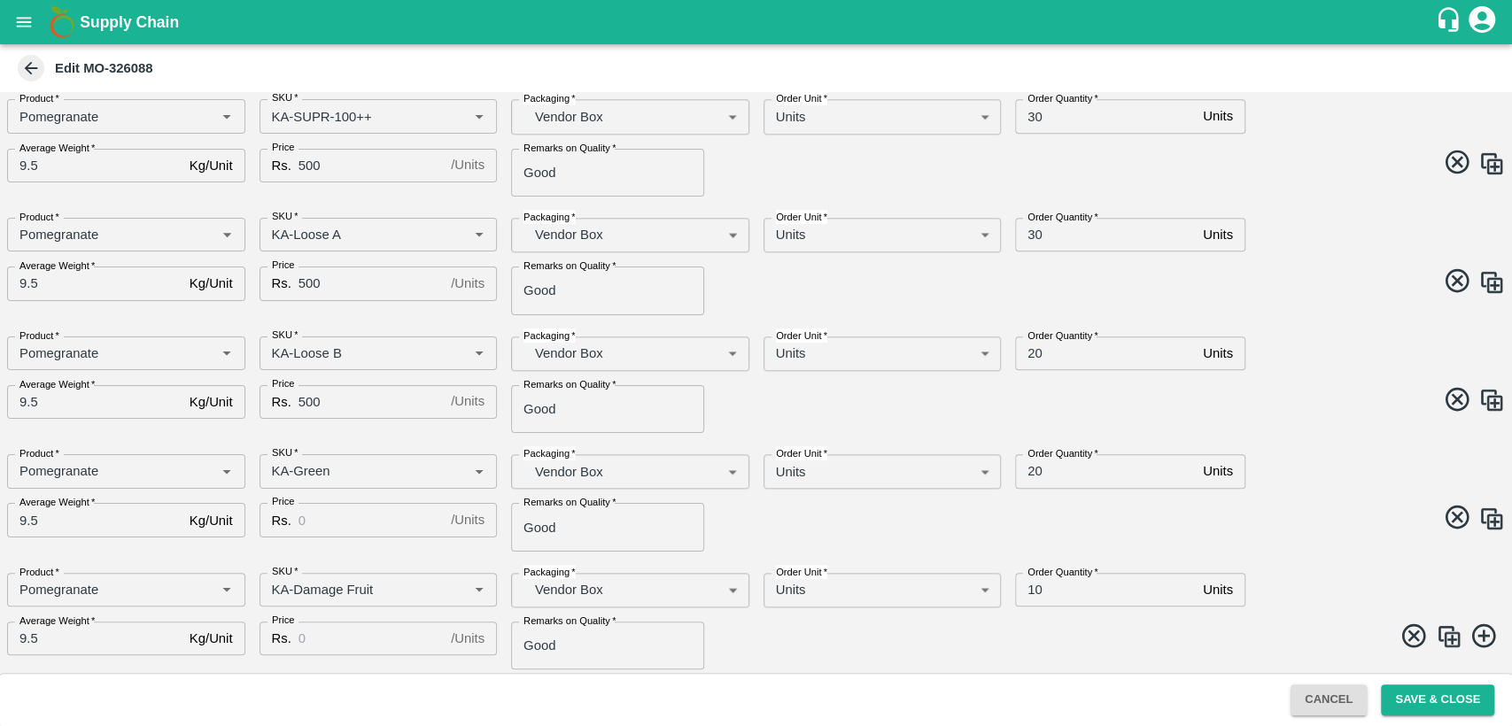
scroll to position [1137, 0]
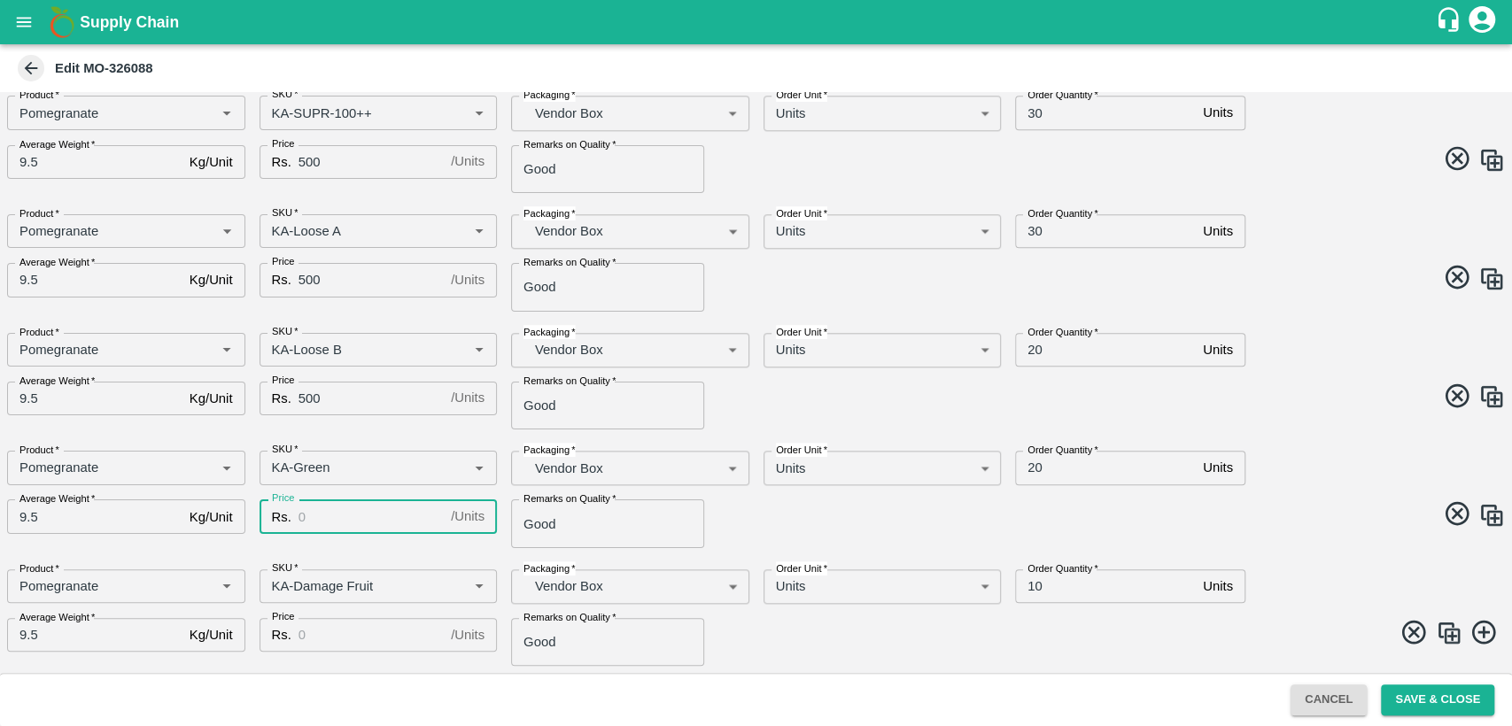
click at [399, 509] on input "Price" at bounding box center [370, 516] width 145 height 34
type input "400"
click at [390, 637] on input "Price" at bounding box center [370, 635] width 145 height 34
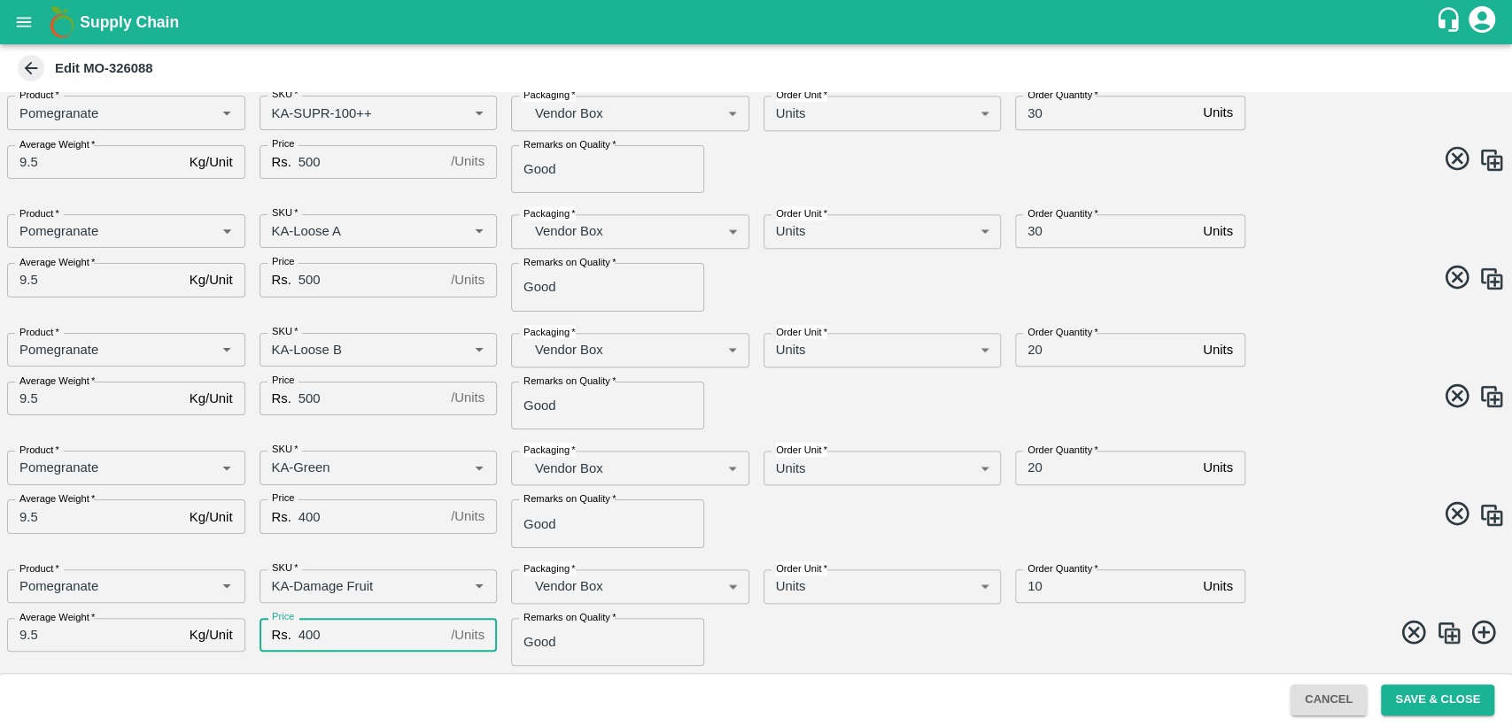
type input "400"
click at [755, 630] on span at bounding box center [1127, 635] width 756 height 35
click at [1452, 695] on button "Save & Close" at bounding box center [1437, 700] width 113 height 31
